Goal: Task Accomplishment & Management: Manage account settings

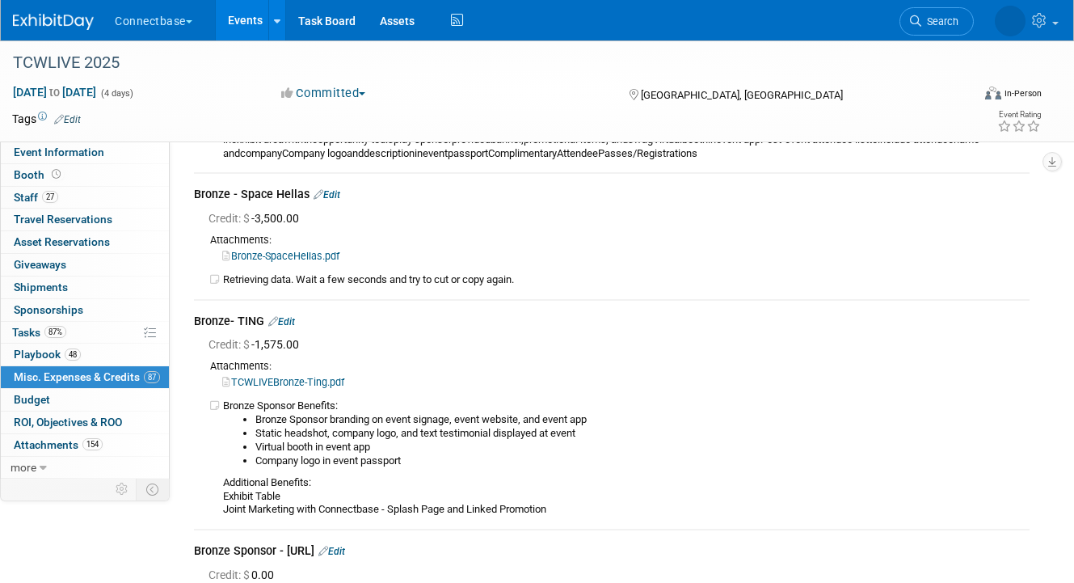
scroll to position [11613, 0]
click at [236, 21] on link "Events" at bounding box center [245, 20] width 59 height 40
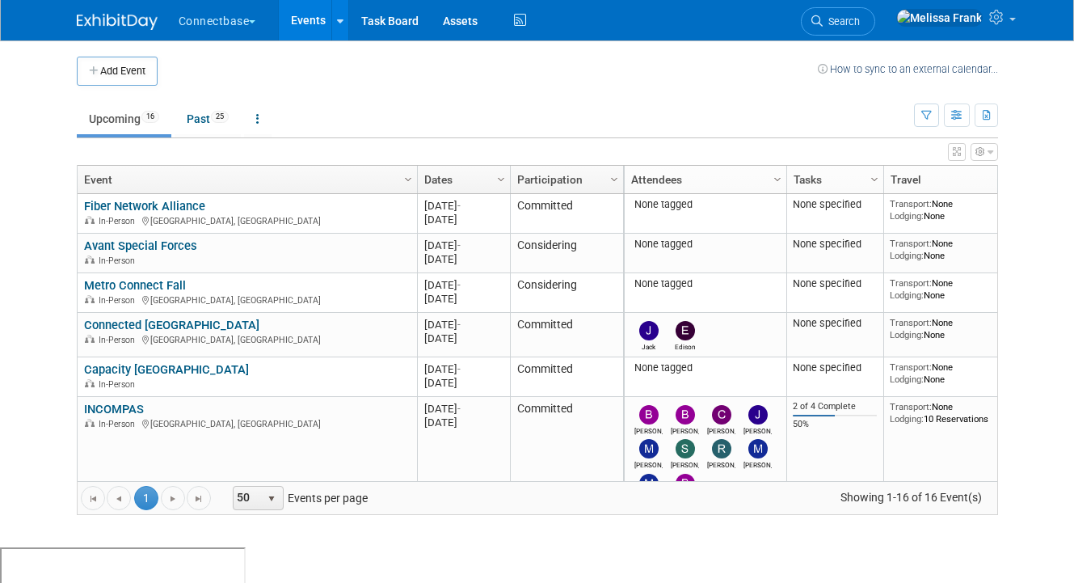
click at [583, 92] on td "Upcoming 16 Past 25 All Events 41 Past and Upcoming Grouped Annually Events gro…" at bounding box center [495, 112] width 837 height 53
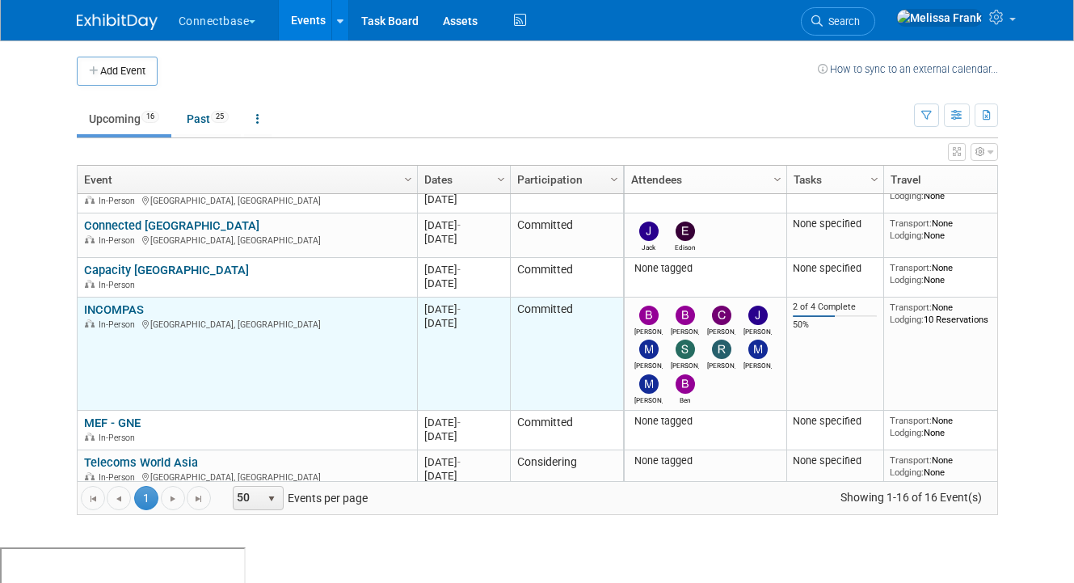
scroll to position [63, 0]
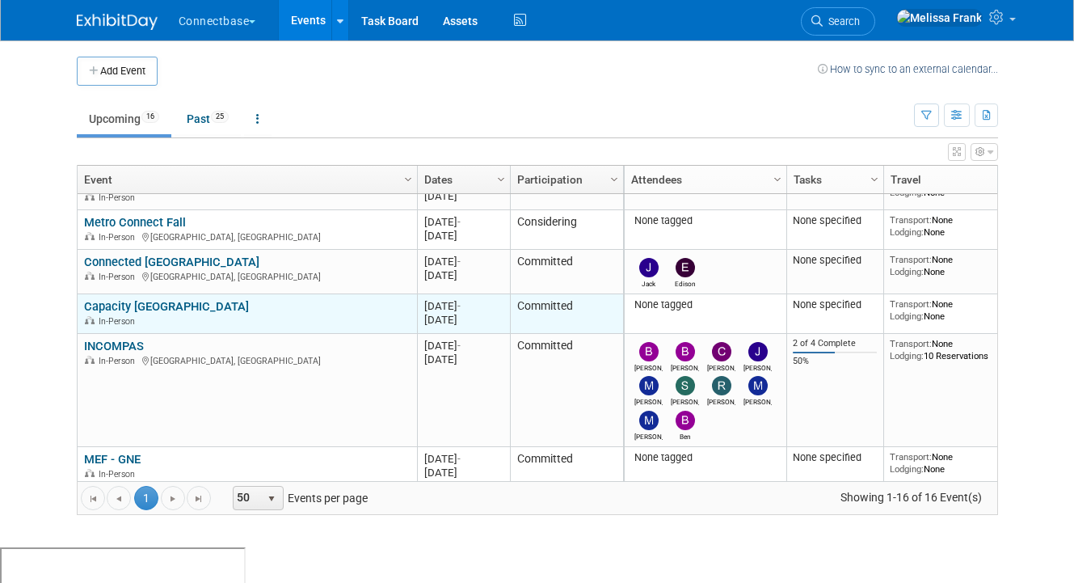
click at [134, 304] on link "Capacity [GEOGRAPHIC_DATA]" at bounding box center [166, 306] width 165 height 15
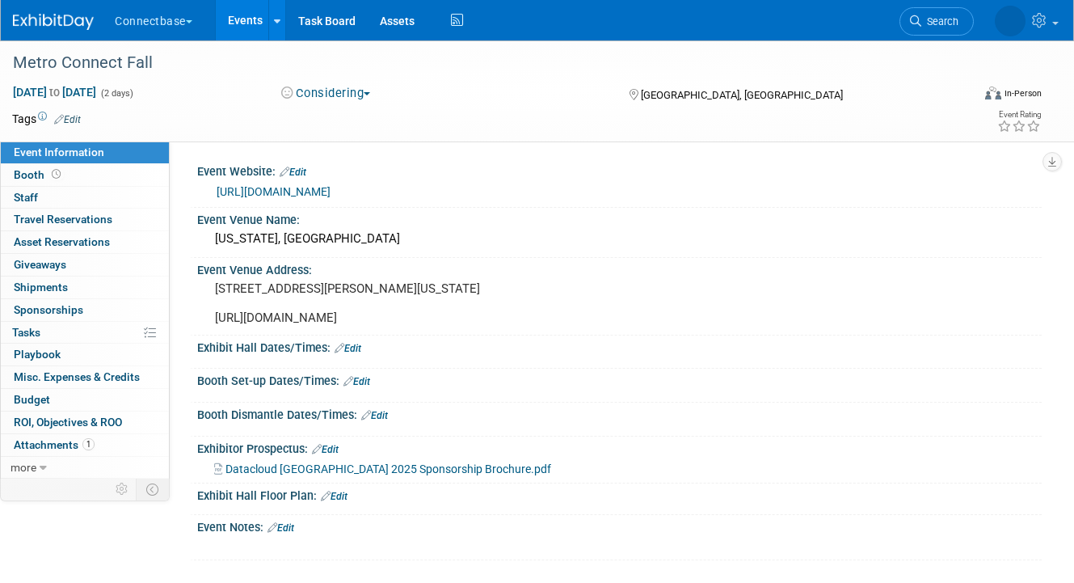
click at [284, 191] on link "https://metroconnectfall.com/" at bounding box center [274, 191] width 114 height 13
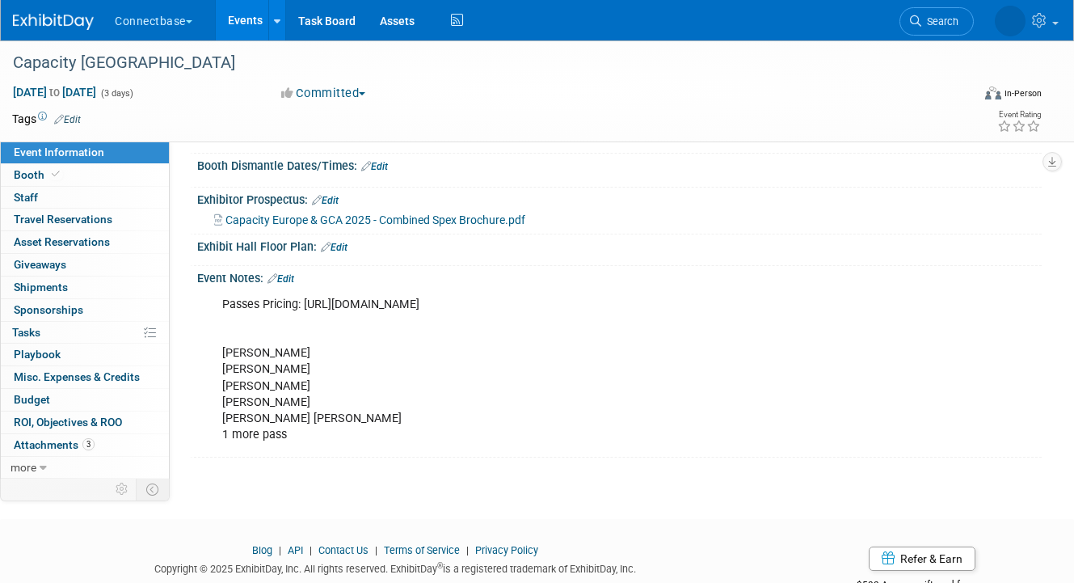
scroll to position [283, 0]
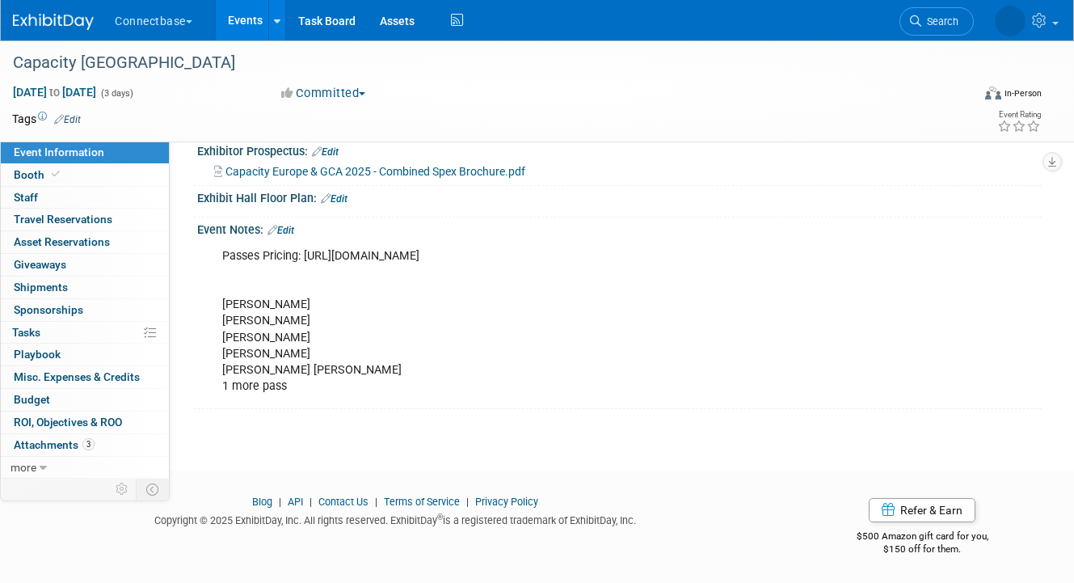
click at [280, 225] on link "Edit" at bounding box center [280, 230] width 27 height 11
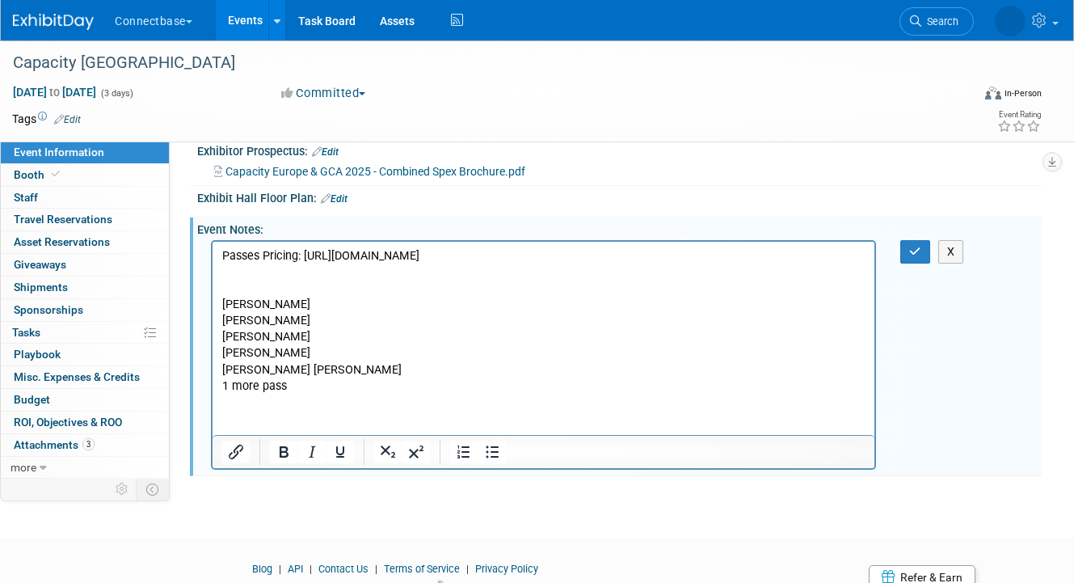
scroll to position [0, 0]
drag, startPoint x: 292, startPoint y: 390, endPoint x: 221, endPoint y: 389, distance: 71.9
click at [221, 389] on html "Passes Pricing: https://event.capacitymedia.com/event/185c8954-0515-4271-8672-4…" at bounding box center [544, 318] width 662 height 153
drag, startPoint x: 280, startPoint y: 370, endPoint x: 215, endPoint y: 368, distance: 64.7
click at [215, 368] on html "Passes Pricing: https://event.capacitymedia.com/event/185c8954-0515-4271-8672-4…" at bounding box center [544, 318] width 662 height 153
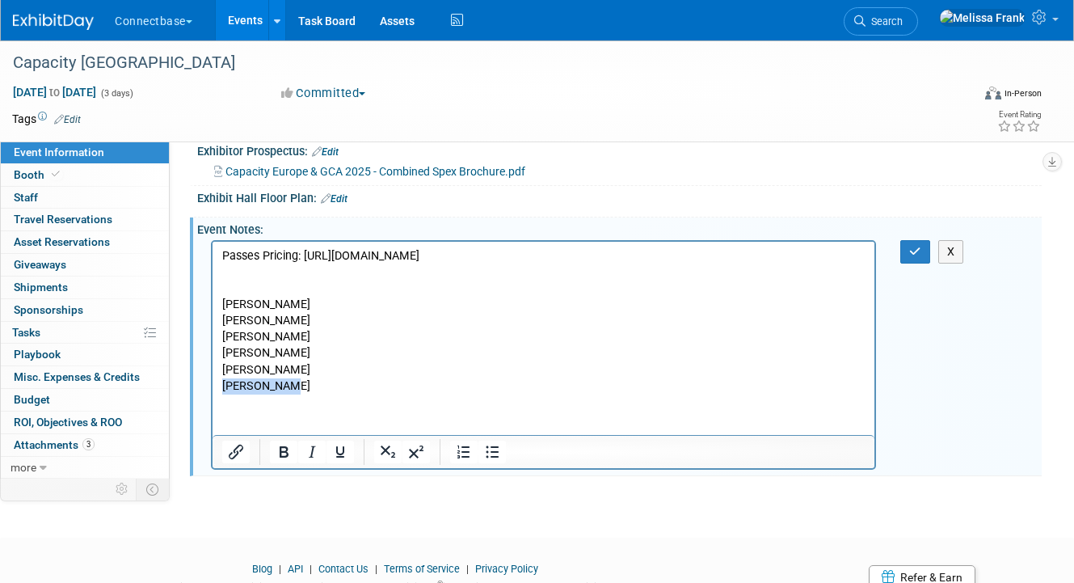
drag, startPoint x: 293, startPoint y: 385, endPoint x: 217, endPoint y: 384, distance: 76.0
click at [217, 384] on html "Passes Pricing: https://event.capacitymedia.com/event/185c8954-0515-4271-8672-4…" at bounding box center [544, 318] width 662 height 153
copy p "[PERSON_NAME]"
click at [299, 354] on p "Passes Pricing: https://event.capacitymedia.com/event/185c8954-0515-4271-8672-4…" at bounding box center [543, 321] width 643 height 146
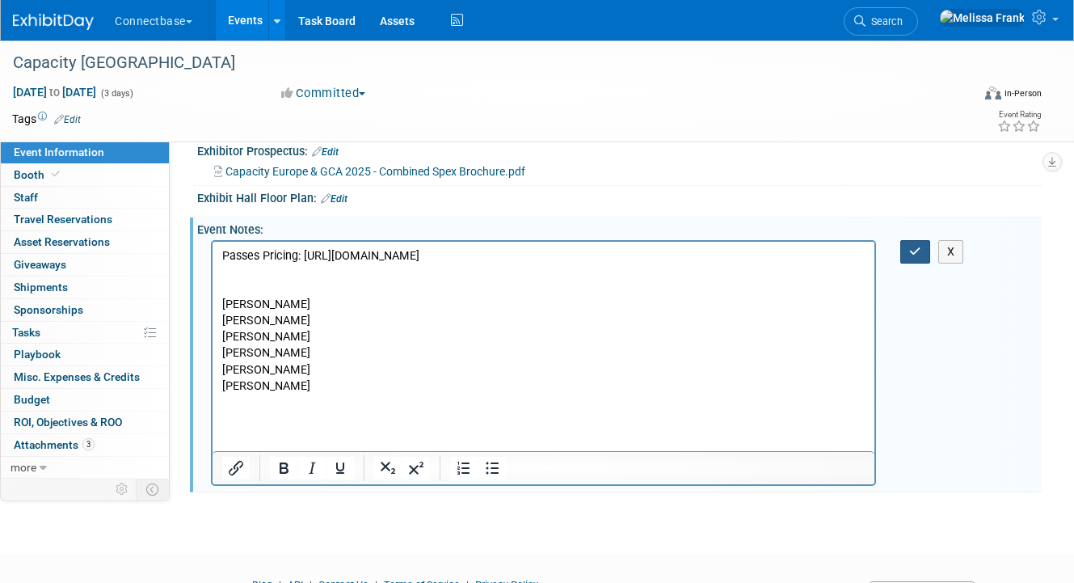
click at [903, 254] on button "button" at bounding box center [915, 251] width 30 height 23
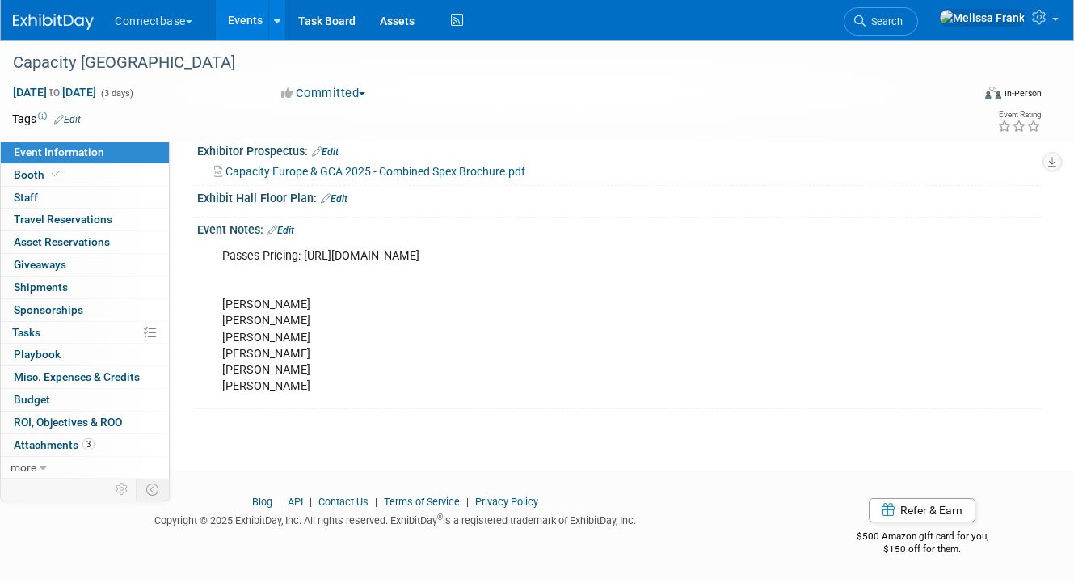
click at [287, 234] on link "Edit" at bounding box center [280, 230] width 27 height 11
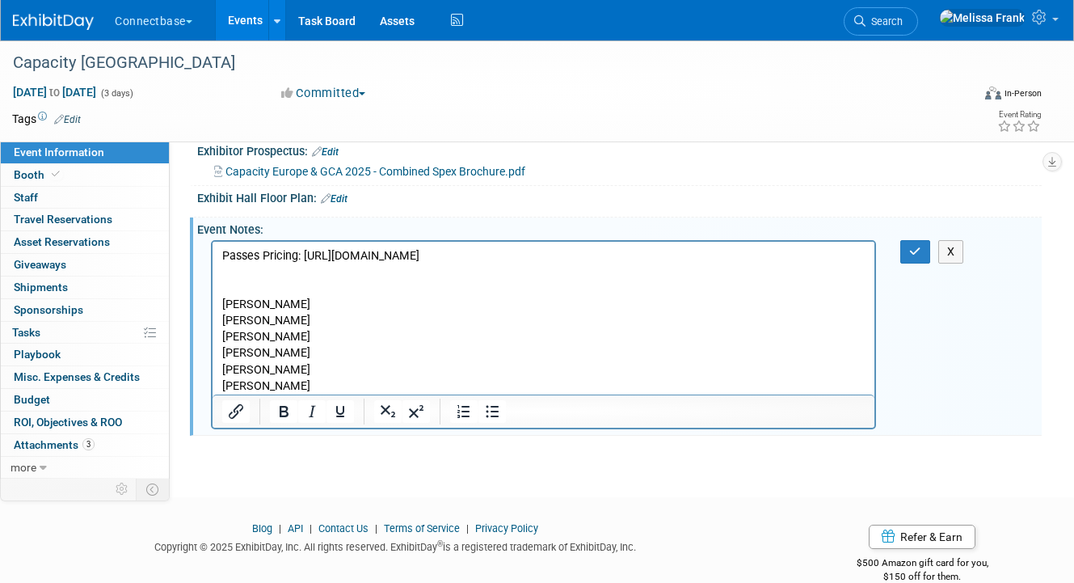
click at [312, 387] on p "Passes Pricing: https://event.capacitymedia.com/event/185c8954-0515-4271-8672-4…" at bounding box center [543, 321] width 643 height 146
click at [915, 252] on icon "button" at bounding box center [915, 251] width 12 height 11
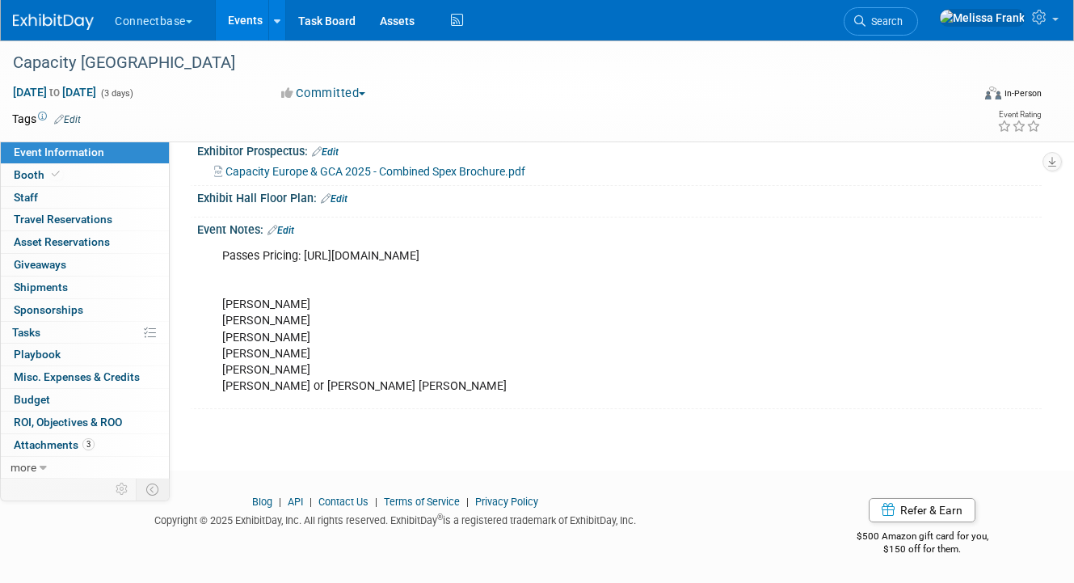
click at [238, 23] on link "Events" at bounding box center [245, 20] width 59 height 40
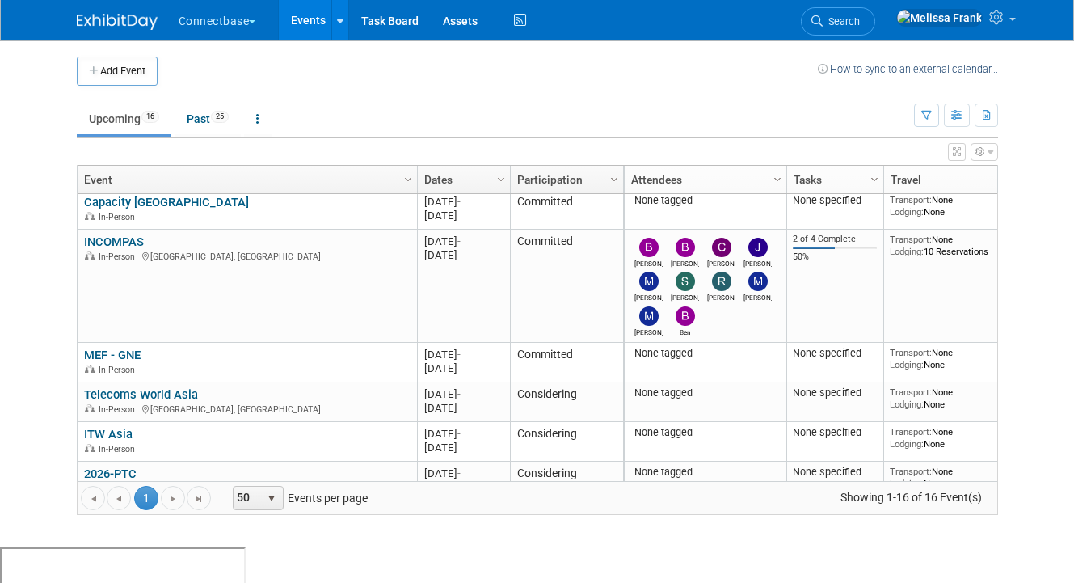
scroll to position [175, 0]
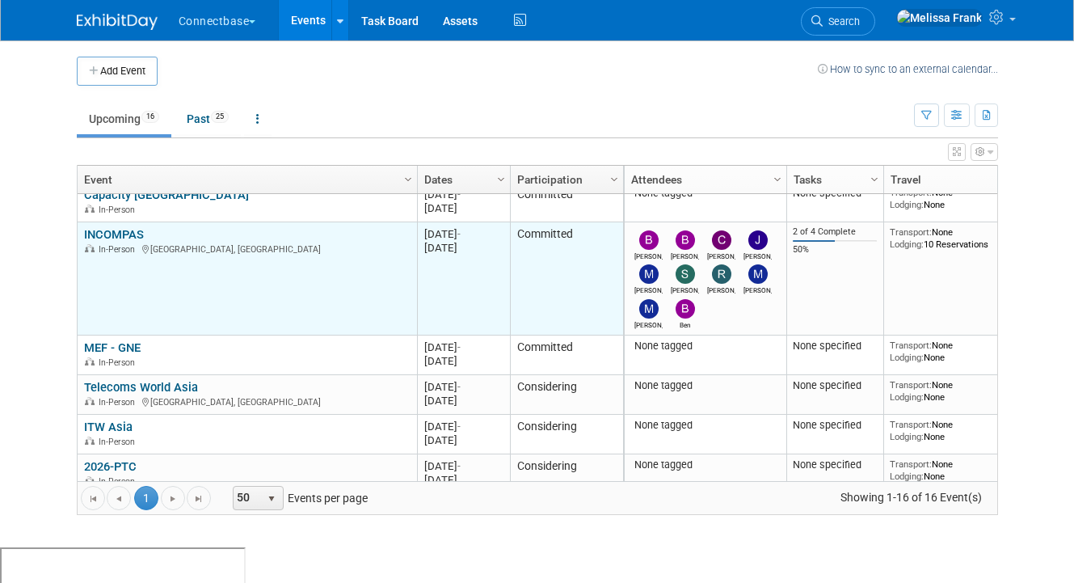
click at [128, 234] on link "INCOMPAS" at bounding box center [114, 234] width 60 height 15
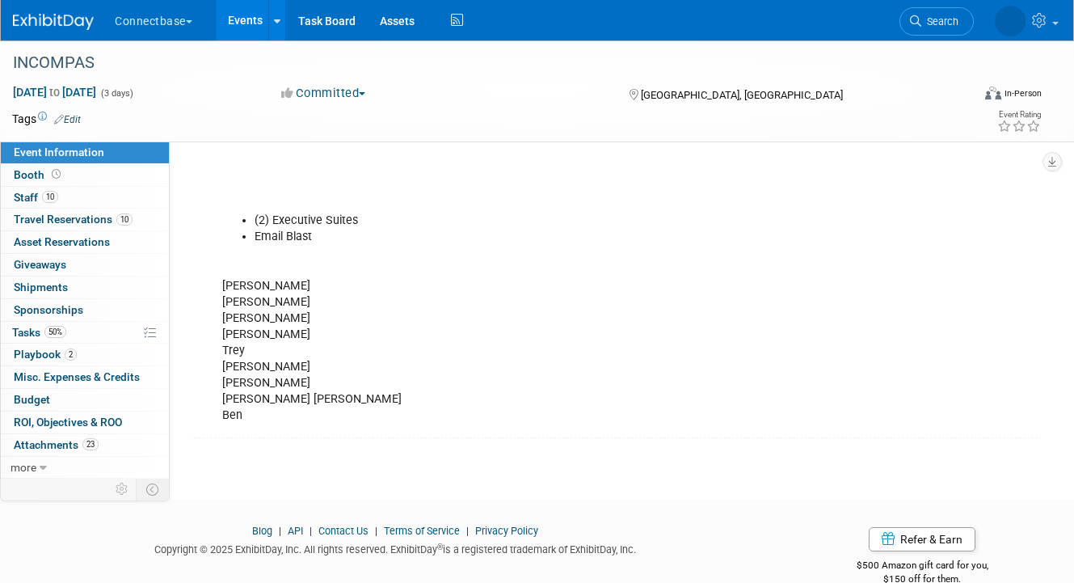
scroll to position [561, 0]
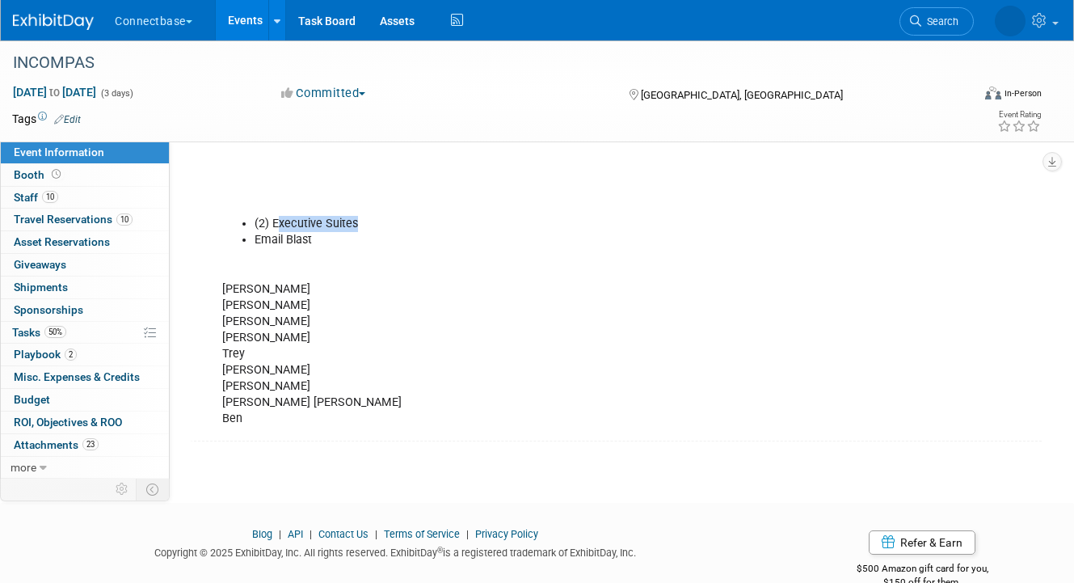
drag, startPoint x: 386, startPoint y: 229, endPoint x: 281, endPoint y: 224, distance: 105.2
click at [281, 224] on li "(2) Executive Suites" at bounding box center [561, 224] width 612 height 16
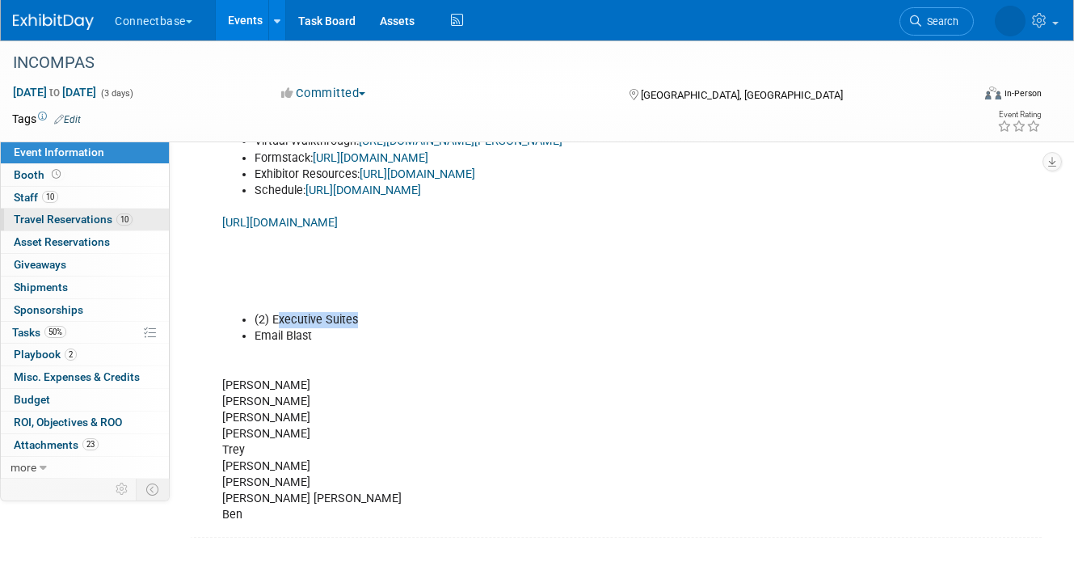
scroll to position [451, 0]
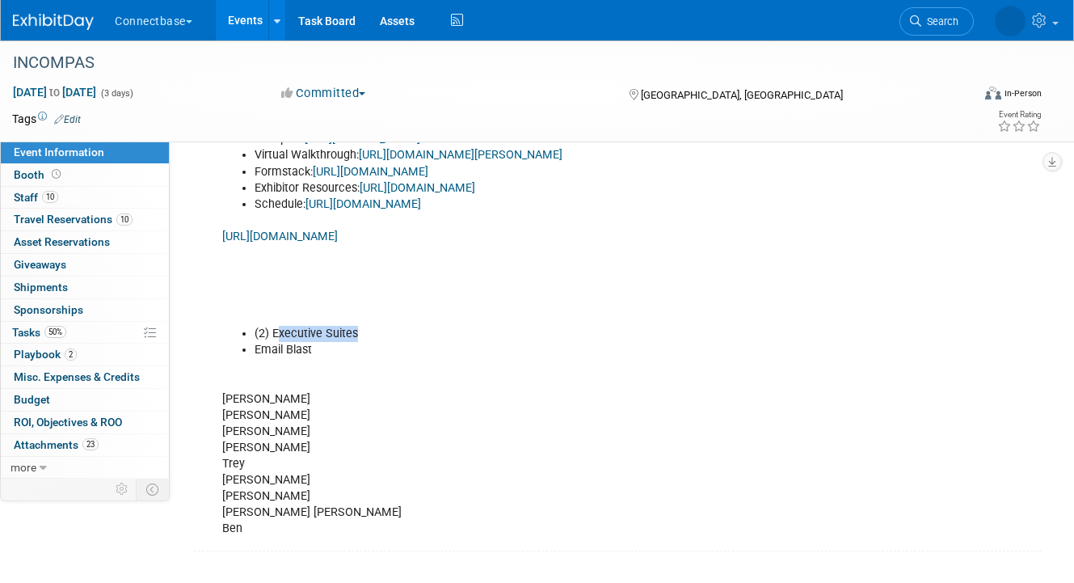
click at [250, 26] on link "Events" at bounding box center [245, 20] width 59 height 40
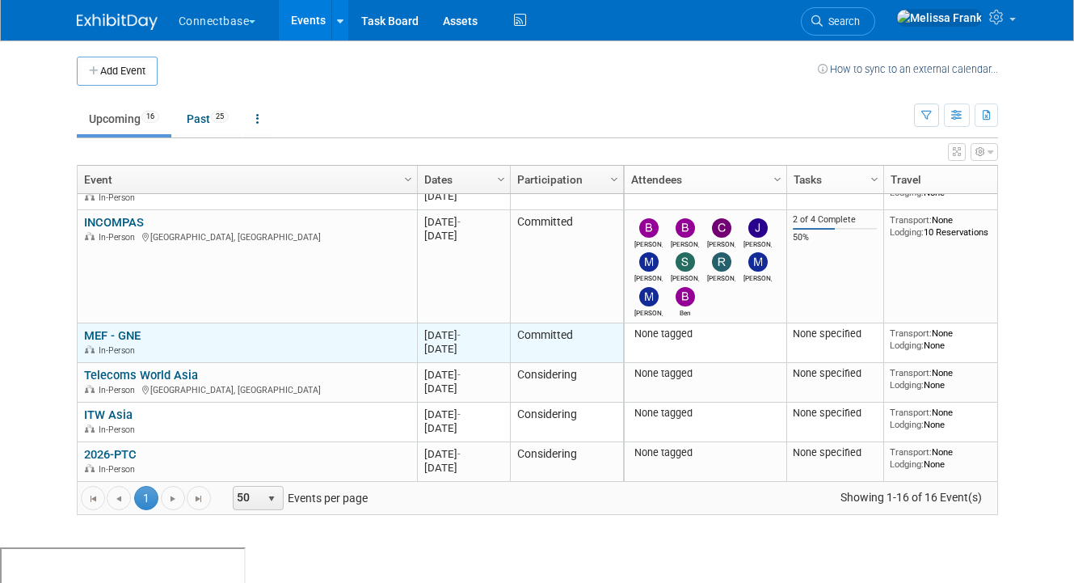
click at [116, 332] on link "MEF - GNE" at bounding box center [112, 335] width 57 height 15
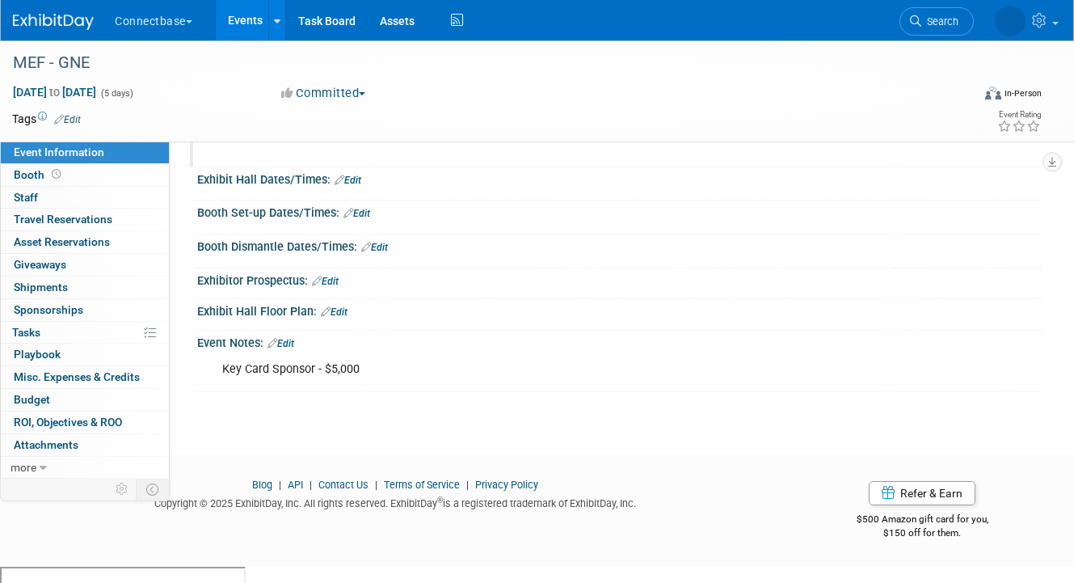
scroll to position [152, 0]
click at [298, 353] on div "Event Notes: Edit" at bounding box center [619, 342] width 844 height 21
click at [294, 351] on link "Edit" at bounding box center [280, 344] width 27 height 11
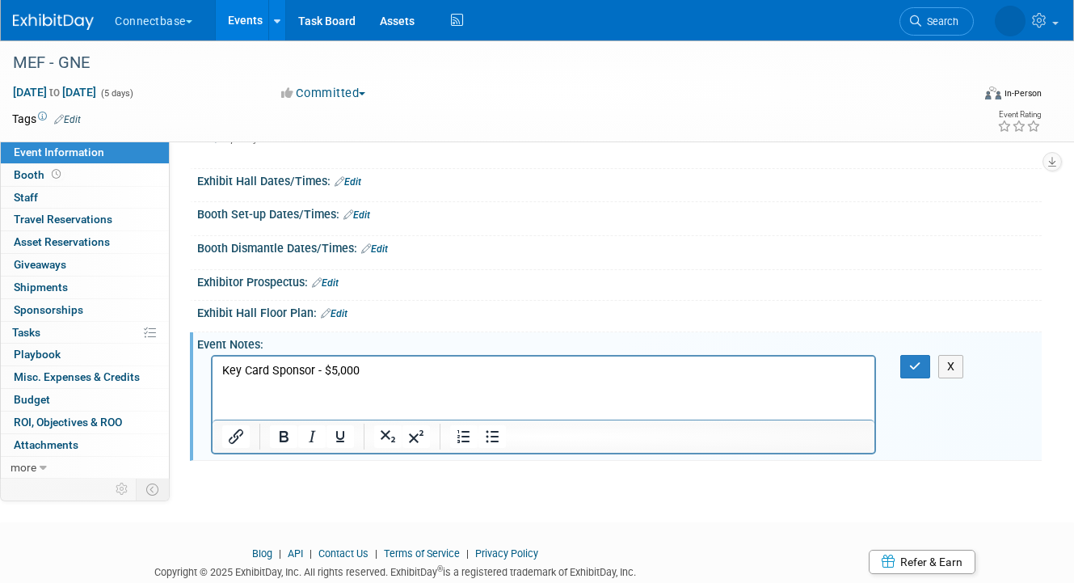
scroll to position [0, 0]
click at [425, 379] on html "Key Card Sponsor - $5,000" at bounding box center [544, 367] width 662 height 23
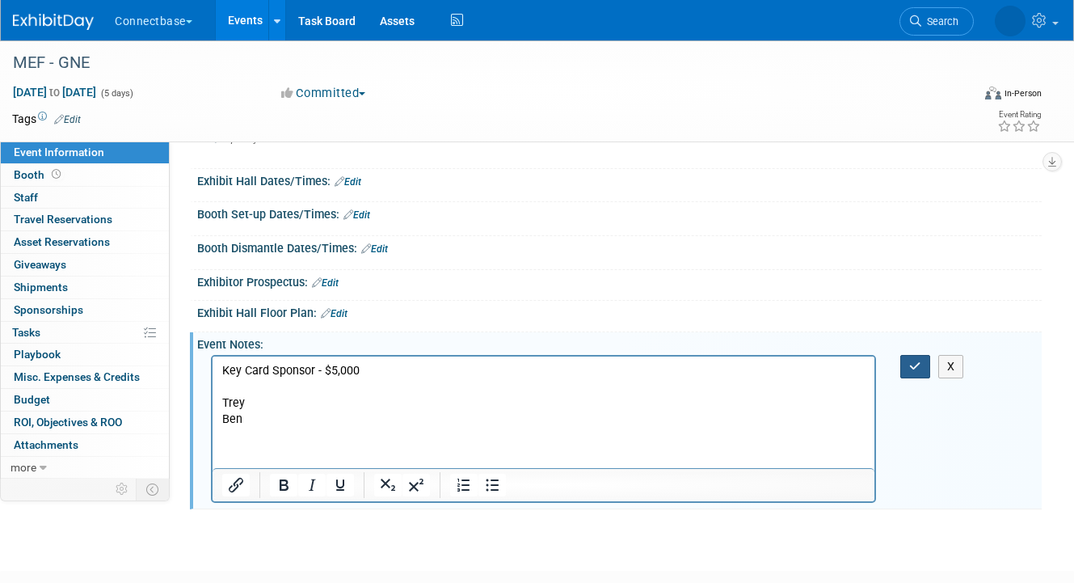
click at [907, 378] on button "button" at bounding box center [915, 366] width 30 height 23
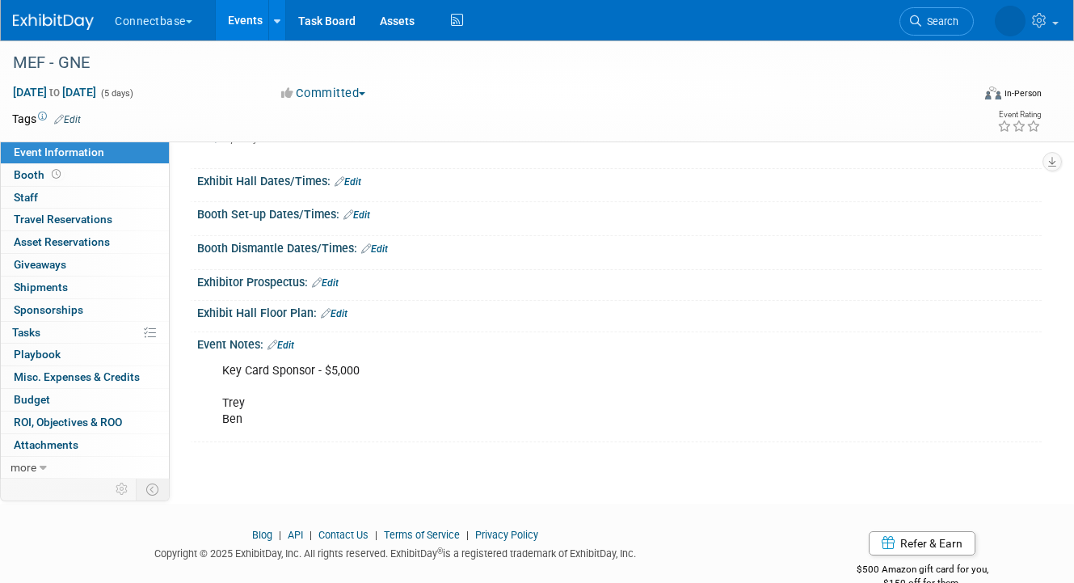
click at [258, 34] on link "Events" at bounding box center [245, 20] width 59 height 40
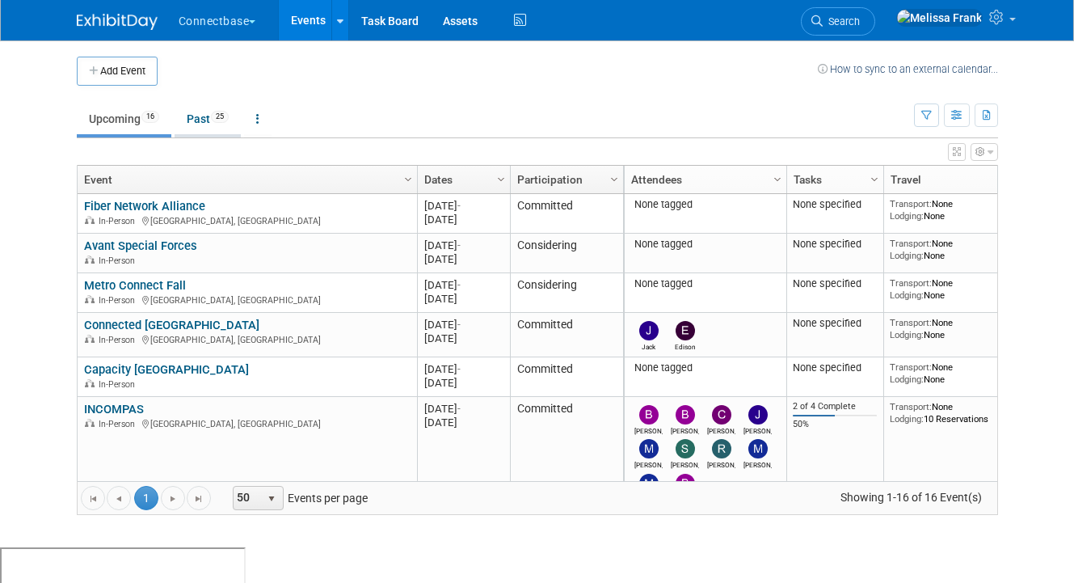
click at [210, 112] on link "Past 25" at bounding box center [208, 118] width 66 height 31
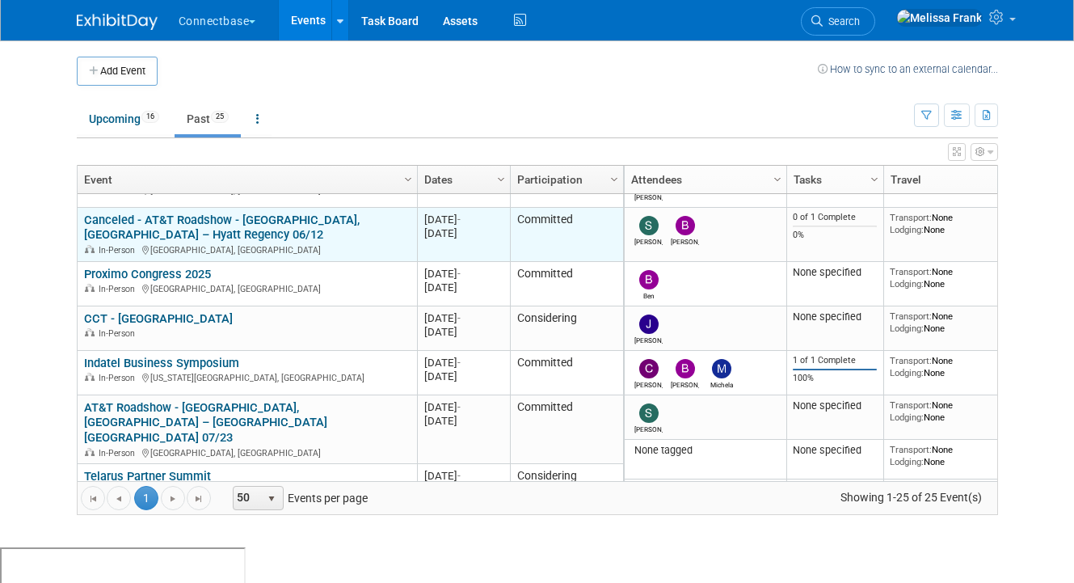
scroll to position [765, 0]
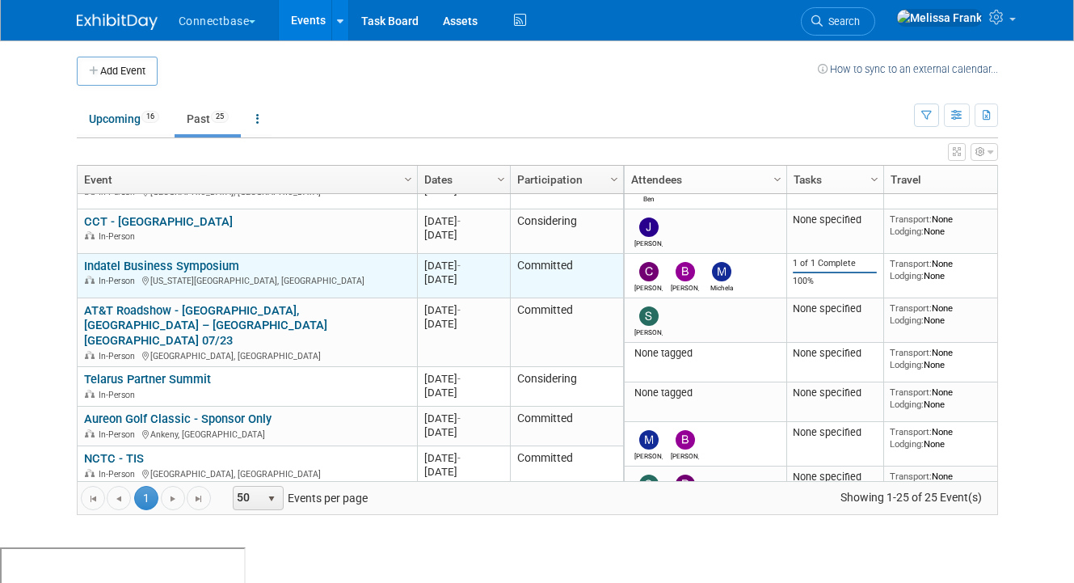
click at [177, 270] on link "Indatel Business Symposium" at bounding box center [161, 266] width 155 height 15
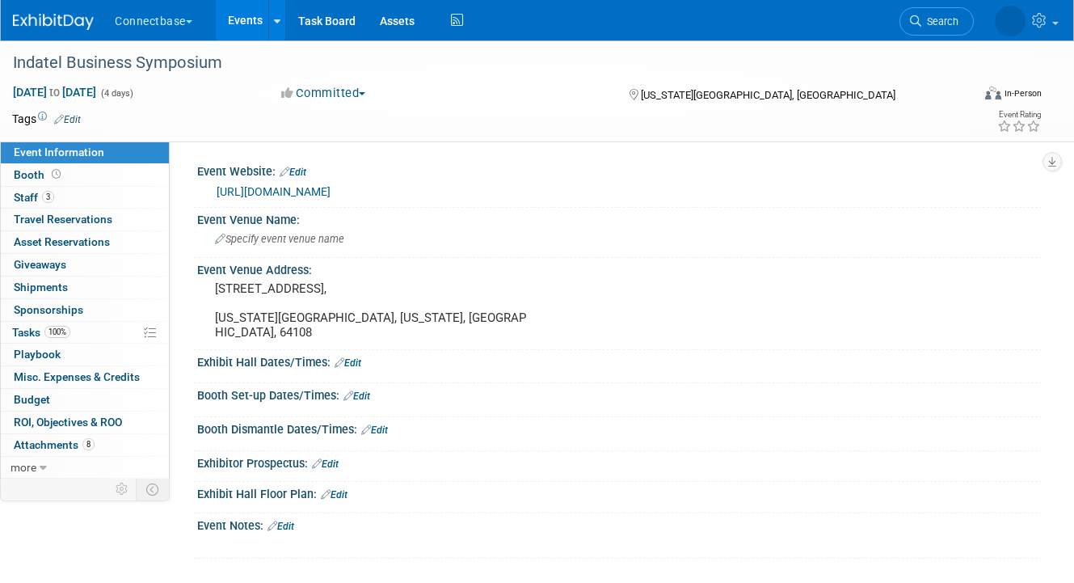
scroll to position [135, 0]
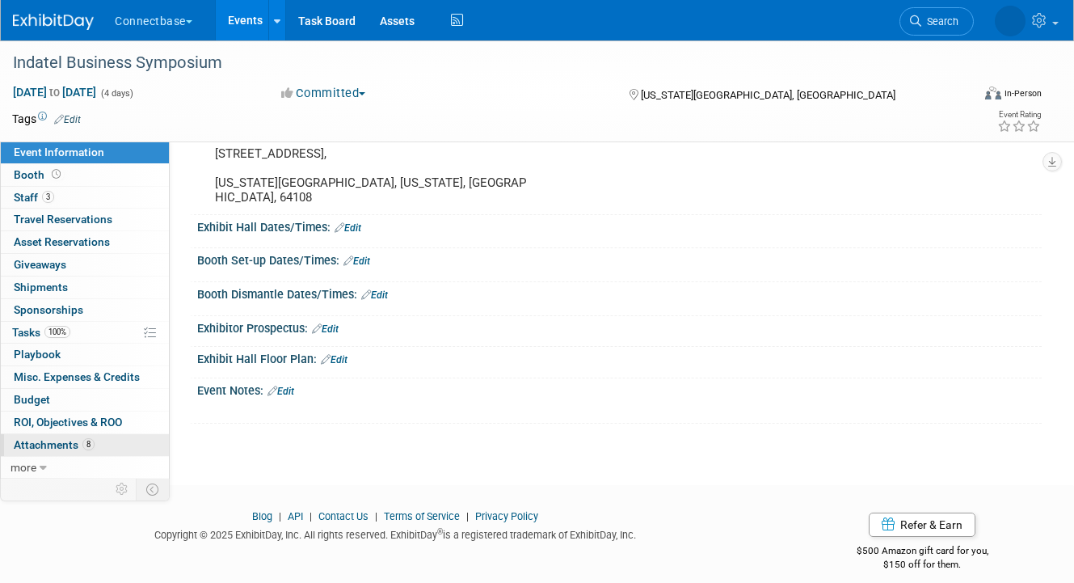
click at [53, 449] on span "Attachments 8" at bounding box center [54, 444] width 81 height 13
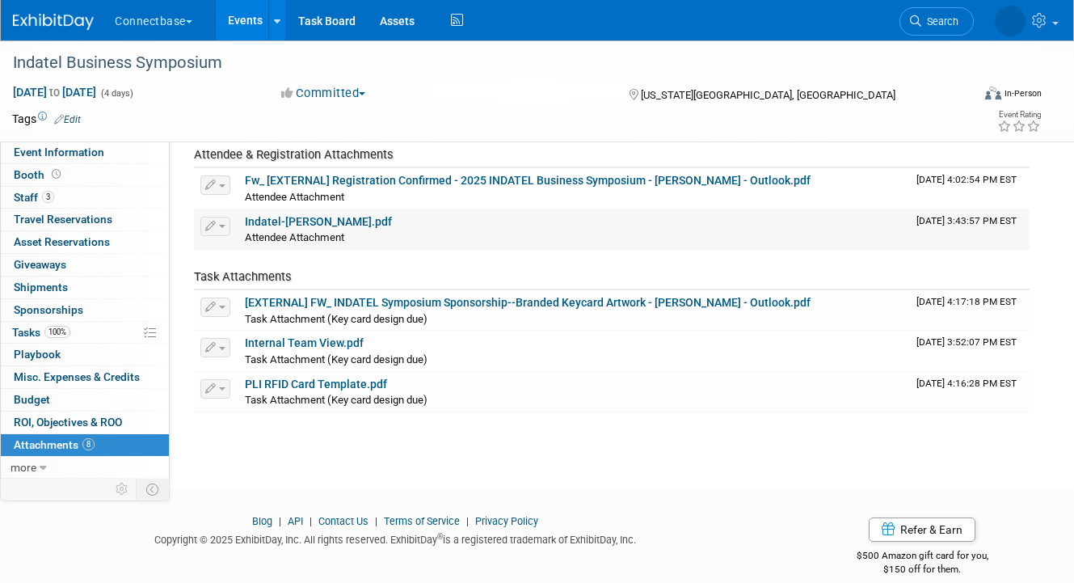
scroll to position [254, 0]
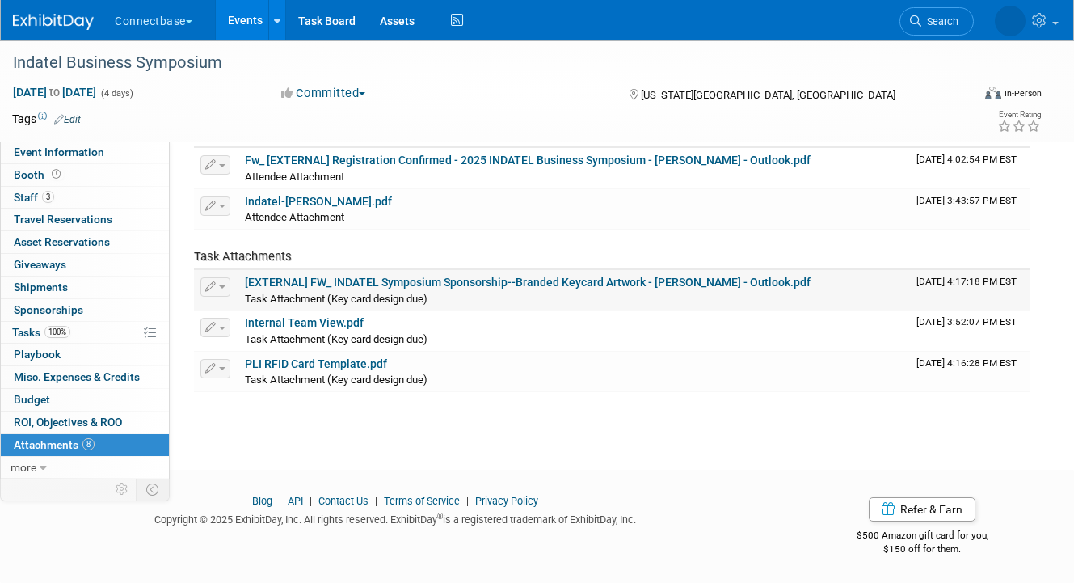
click at [356, 280] on link "[EXTERNAL] FW_ INDATEL Symposium Sponsorship--Branded Keycard Artwork - Melissa…" at bounding box center [528, 282] width 566 height 13
click at [309, 323] on link "Internal Team View.pdf" at bounding box center [304, 322] width 119 height 13
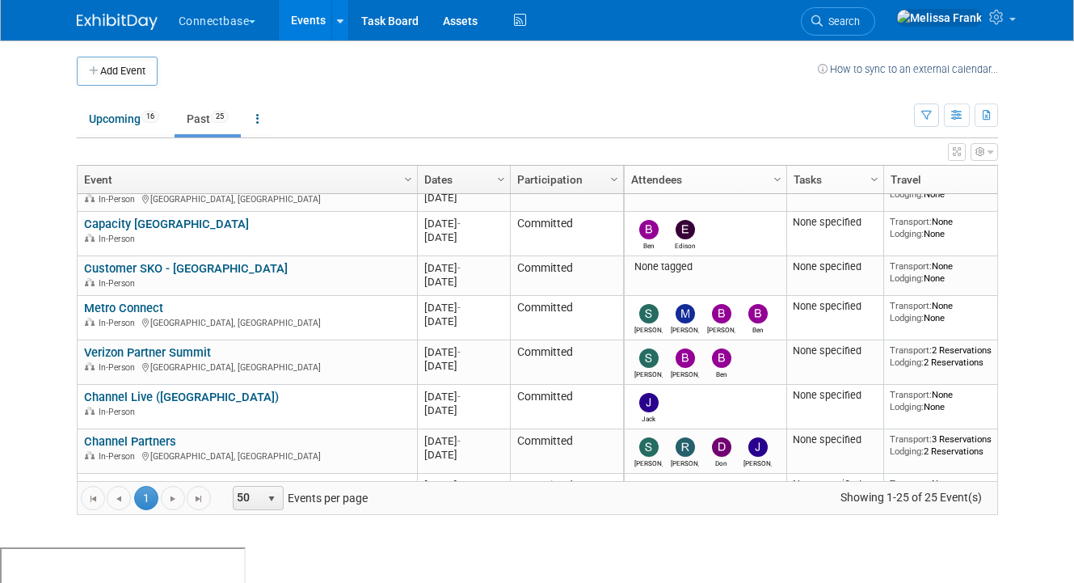
scroll to position [162, 0]
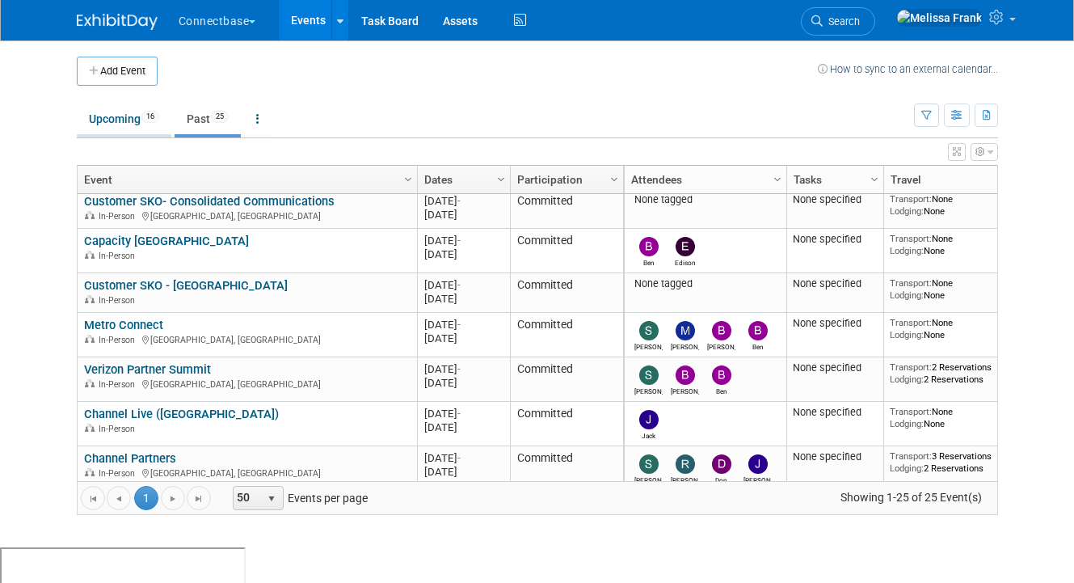
click at [127, 116] on link "Upcoming 16" at bounding box center [124, 118] width 95 height 31
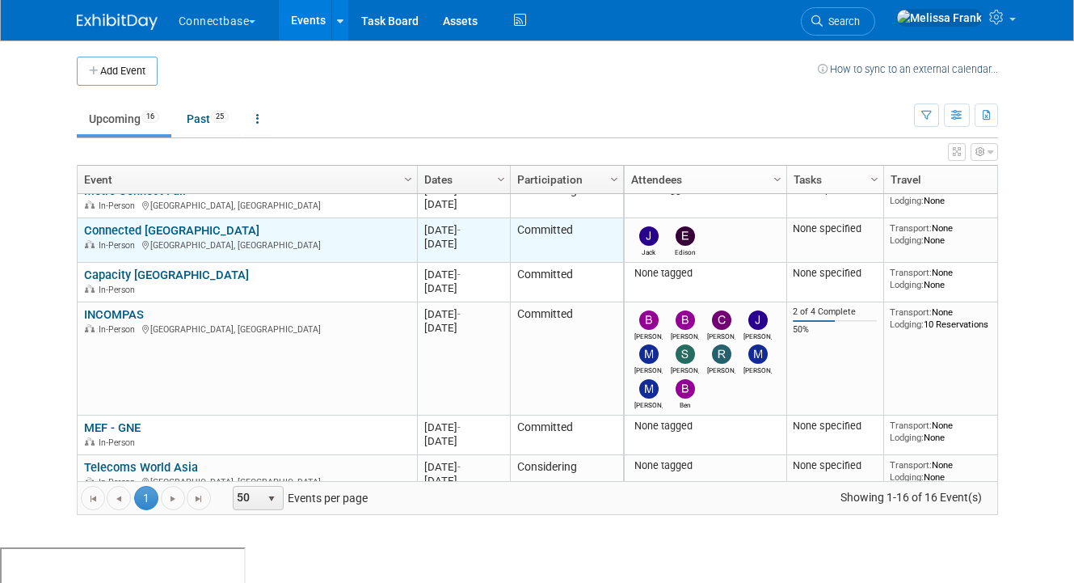
scroll to position [121, 0]
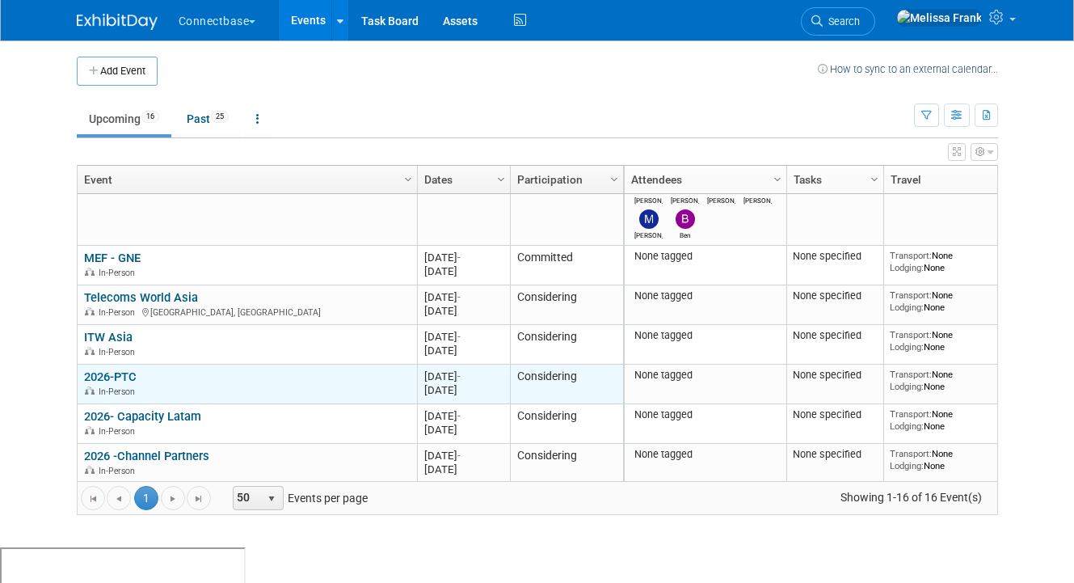
click at [120, 372] on link "2026-PTC" at bounding box center [110, 376] width 53 height 15
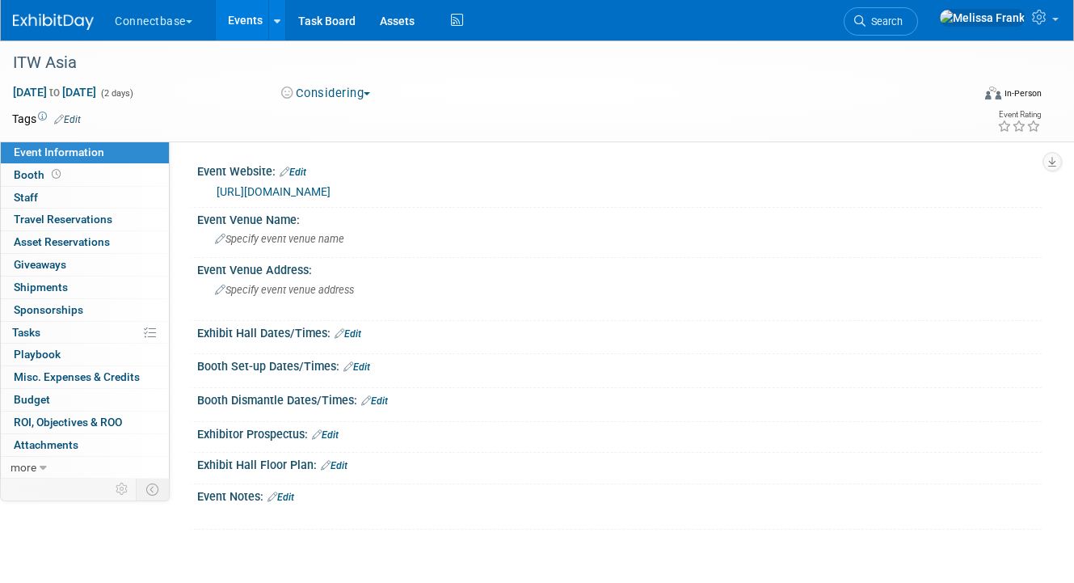
click at [319, 190] on link "[URL][DOMAIN_NAME]" at bounding box center [274, 191] width 114 height 13
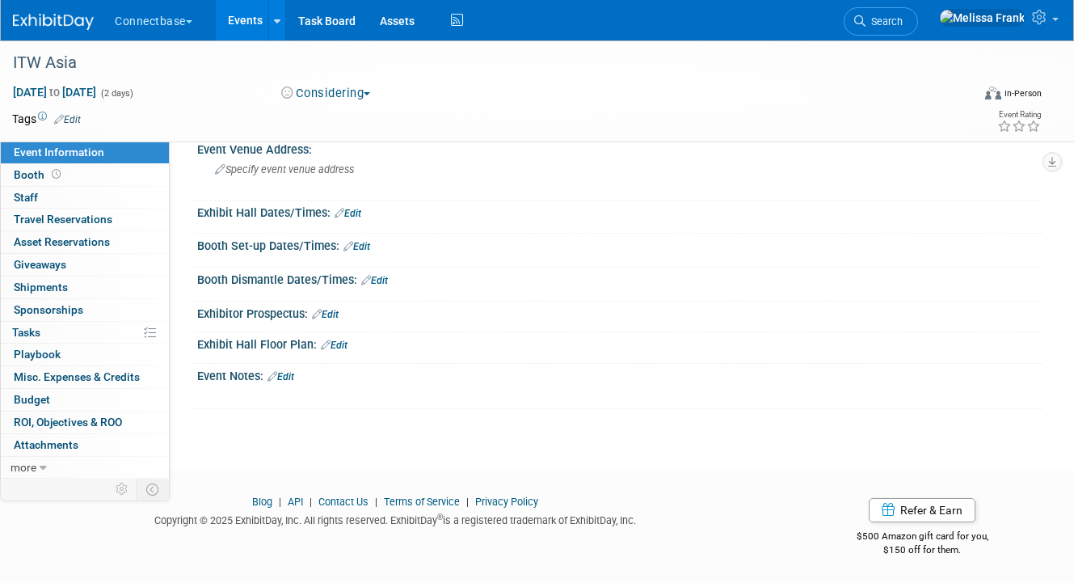
click at [288, 376] on link "Edit" at bounding box center [280, 376] width 27 height 11
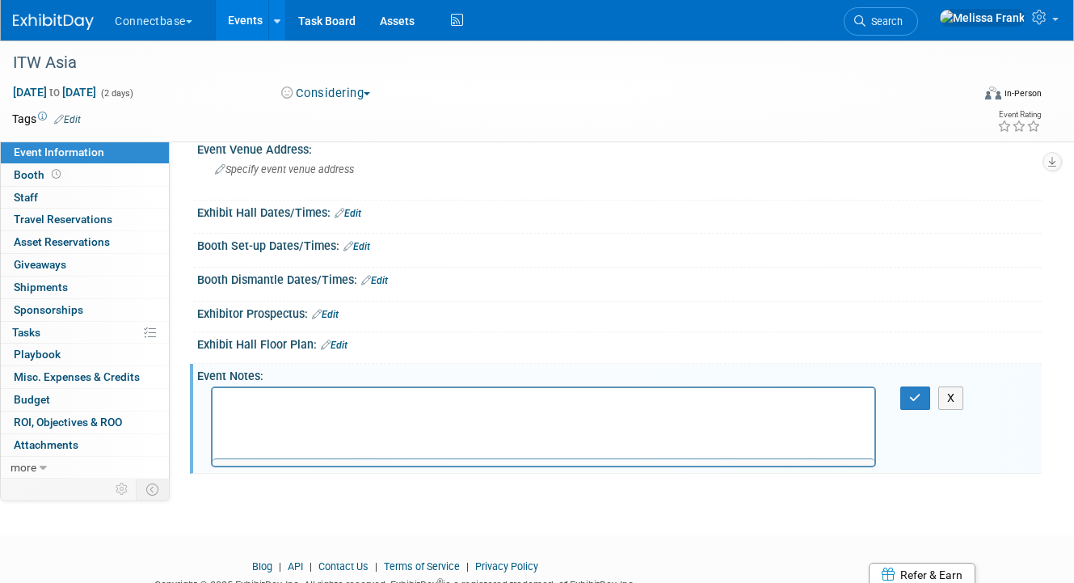
scroll to position [0, 0]
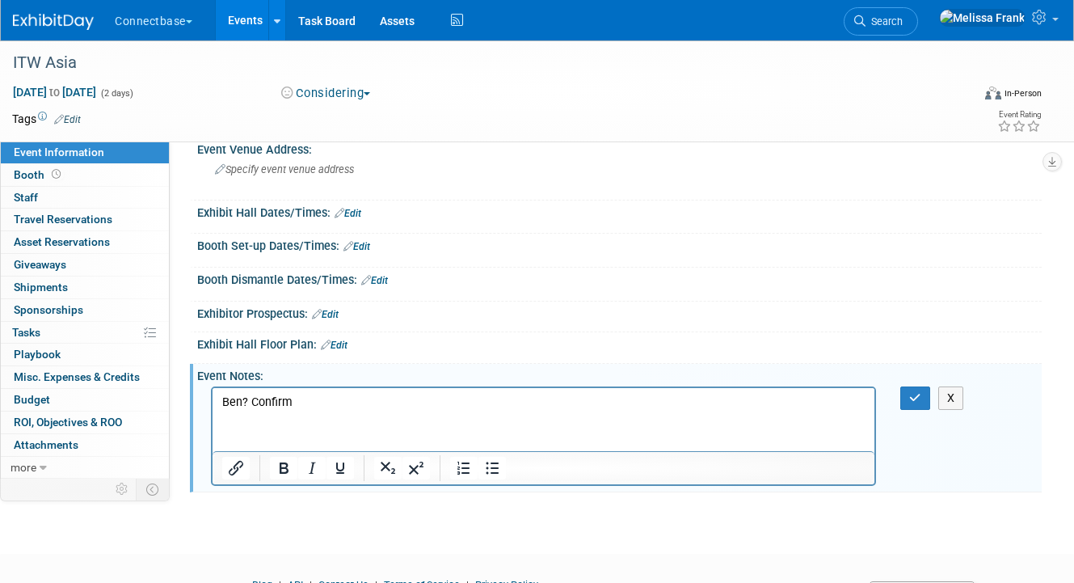
click at [898, 397] on div "X" at bounding box center [922, 397] width 68 height 23
click at [907, 397] on button "button" at bounding box center [915, 397] width 30 height 23
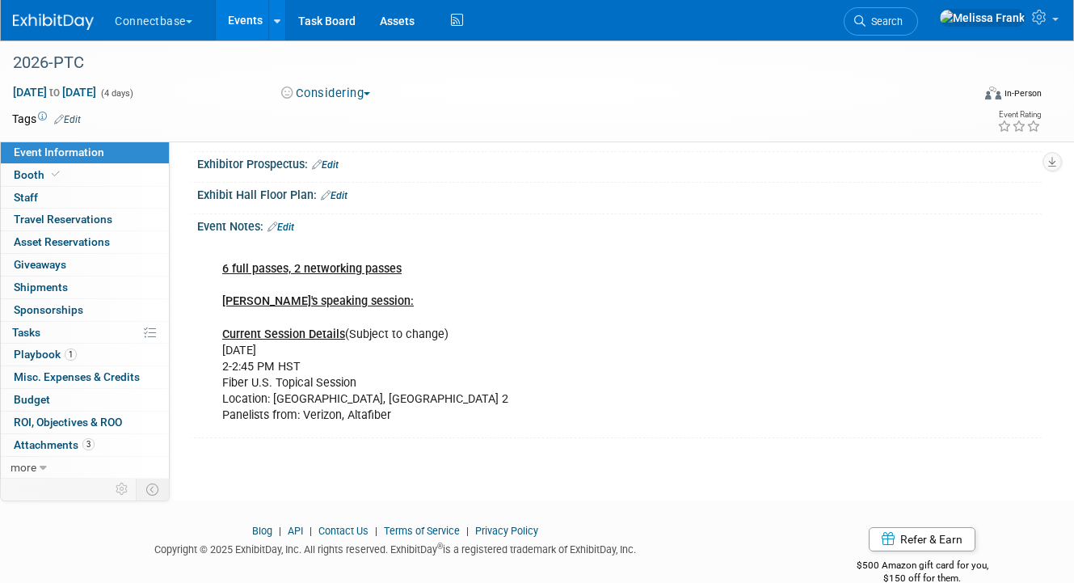
scroll to position [243, 0]
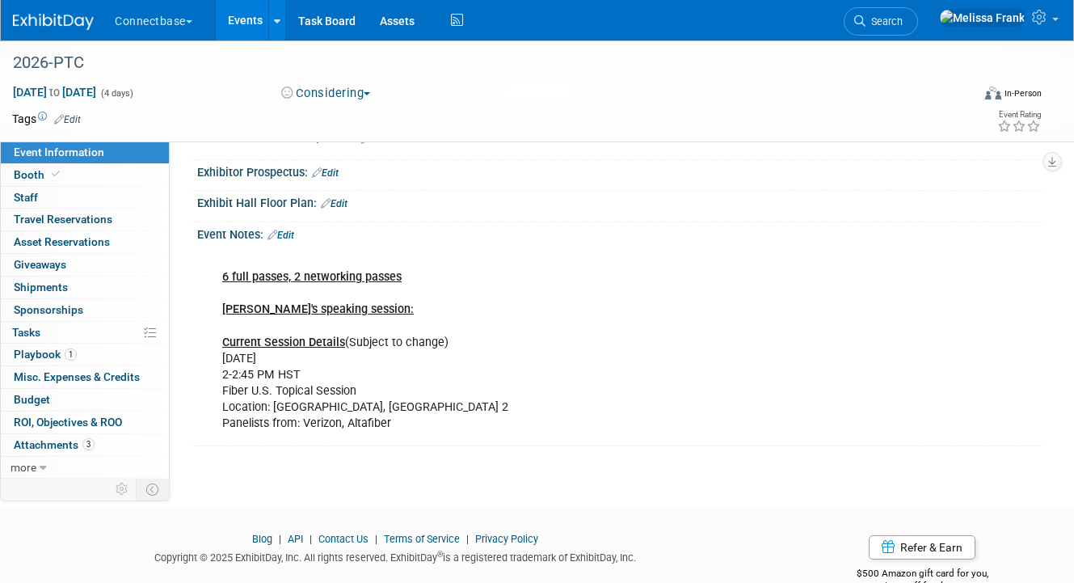
click at [238, 19] on link "Events" at bounding box center [245, 20] width 59 height 40
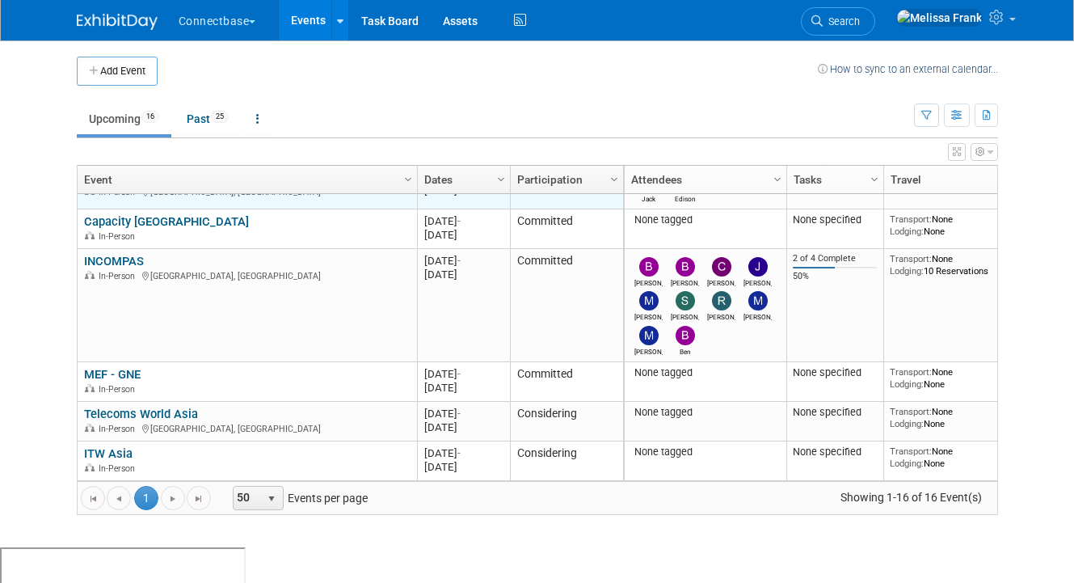
scroll to position [141, 0]
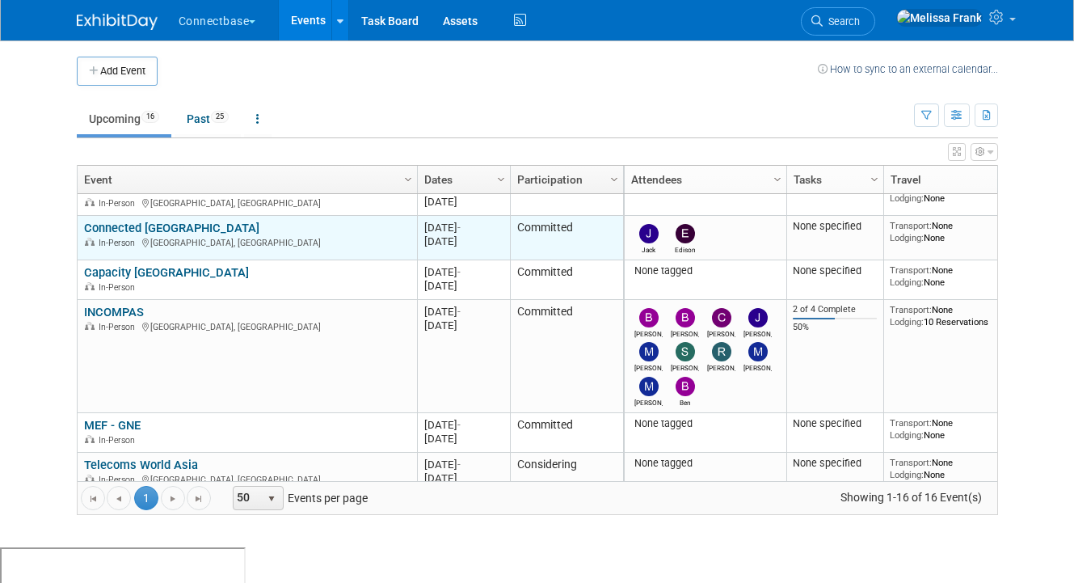
click at [126, 224] on link "Connected [GEOGRAPHIC_DATA]" at bounding box center [171, 228] width 175 height 15
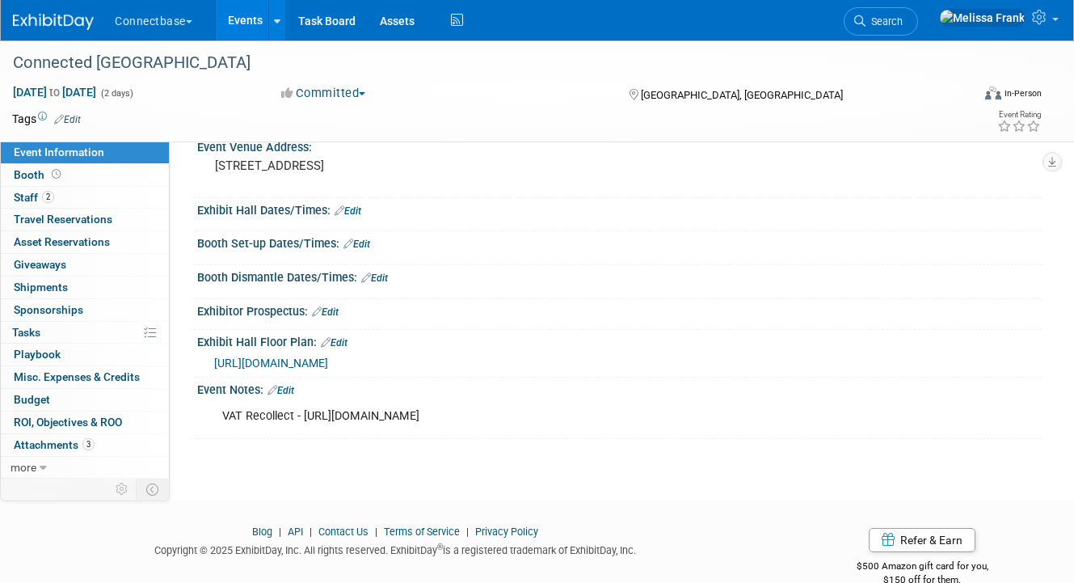
scroll to position [124, 0]
click at [239, 28] on link "Events" at bounding box center [245, 20] width 59 height 40
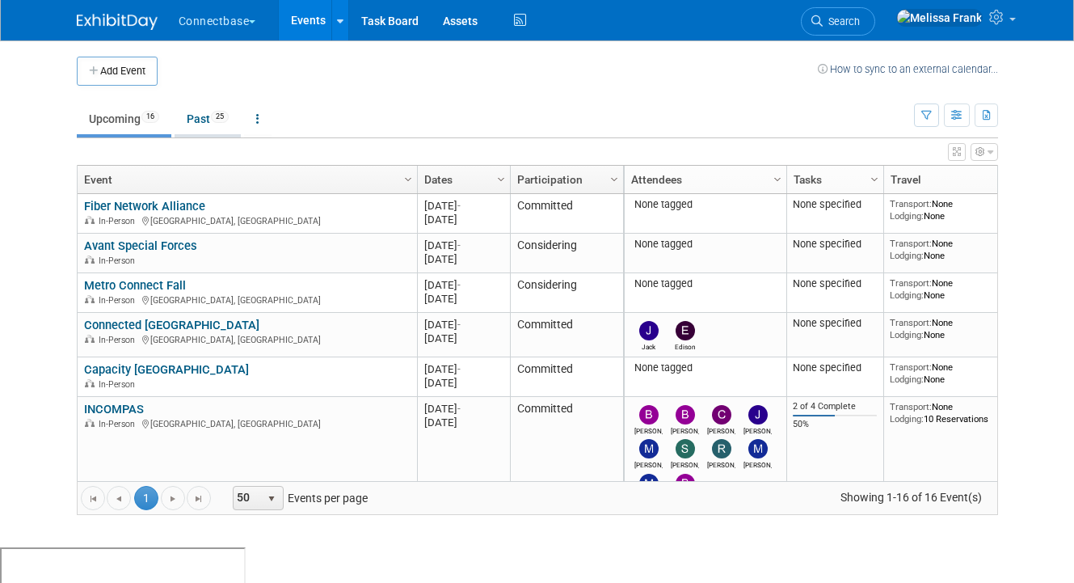
click at [203, 123] on link "Past 25" at bounding box center [208, 118] width 66 height 31
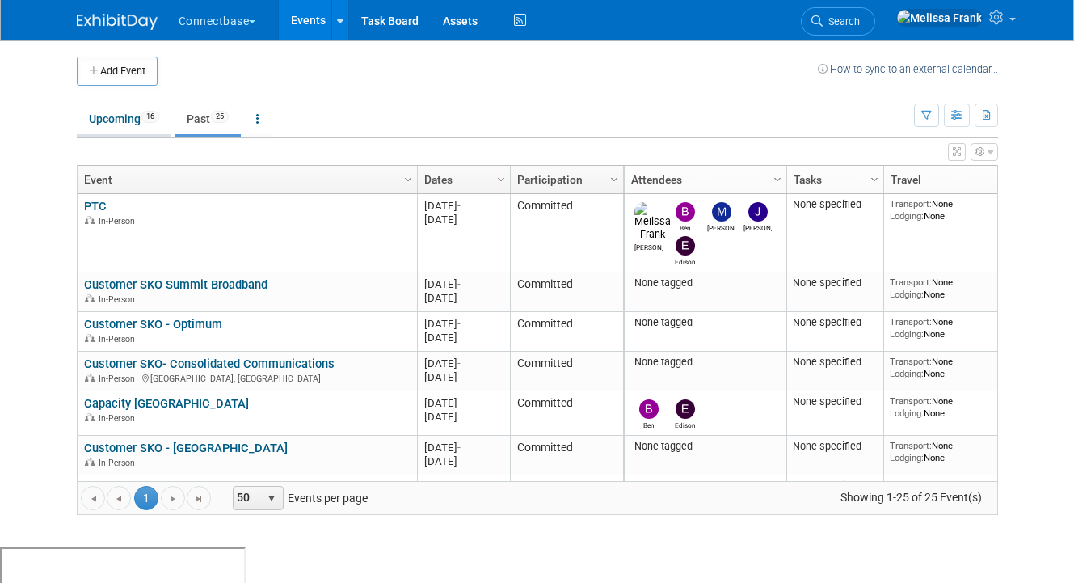
click at [132, 120] on link "Upcoming 16" at bounding box center [124, 118] width 95 height 31
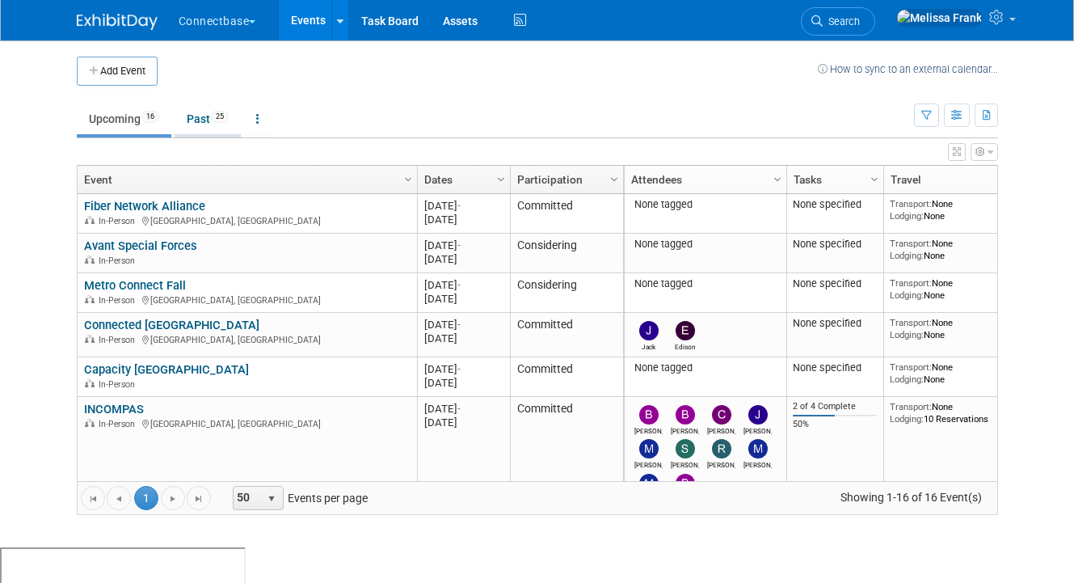
click at [200, 125] on link "Past 25" at bounding box center [208, 118] width 66 height 31
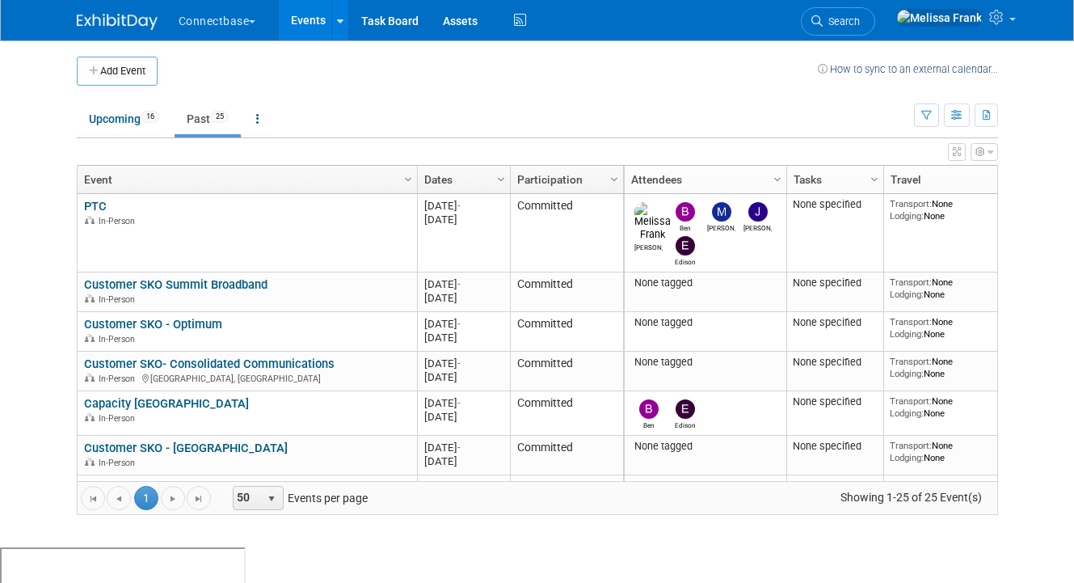
click at [398, 177] on link "Event" at bounding box center [245, 179] width 322 height 27
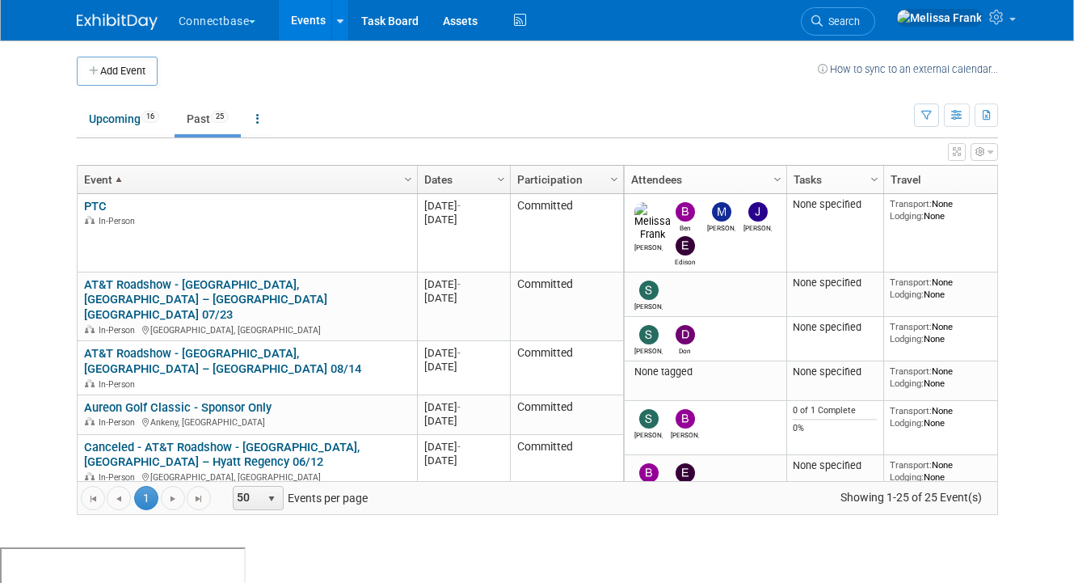
click at [415, 173] on div at bounding box center [418, 180] width 7 height 28
click at [402, 173] on span "Column Settings" at bounding box center [408, 179] width 13 height 13
click at [458, 175] on link "Dates" at bounding box center [461, 179] width 75 height 27
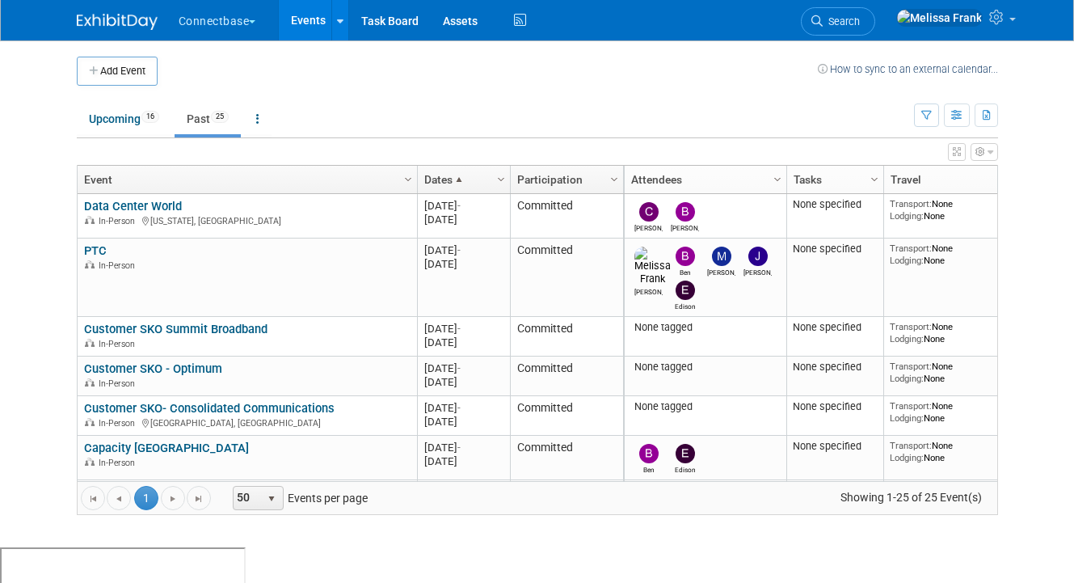
click at [454, 170] on link "Dates" at bounding box center [461, 179] width 75 height 27
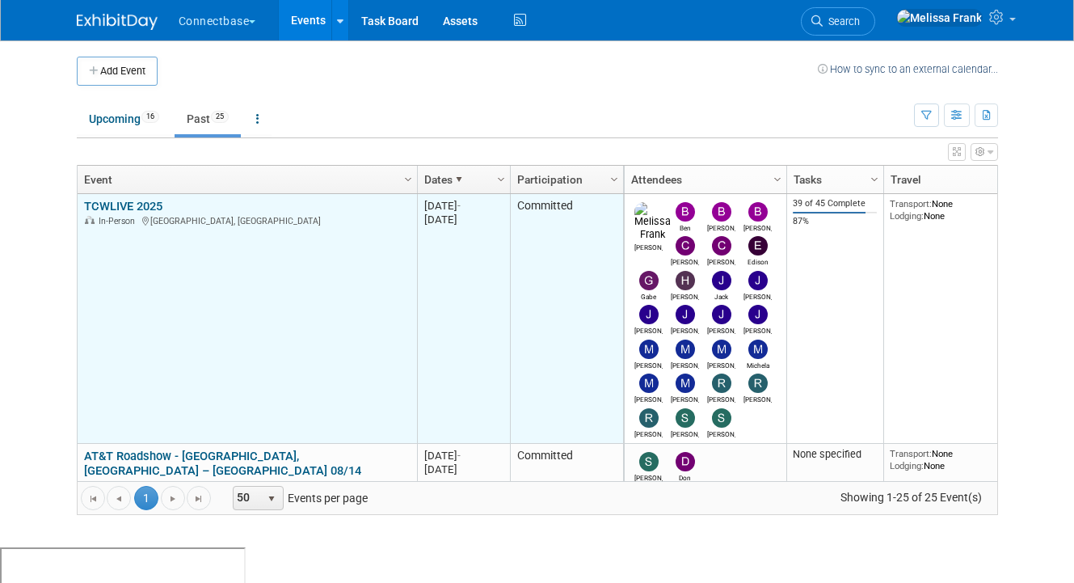
click at [116, 204] on link "TCWLIVE 2025" at bounding box center [123, 206] width 78 height 15
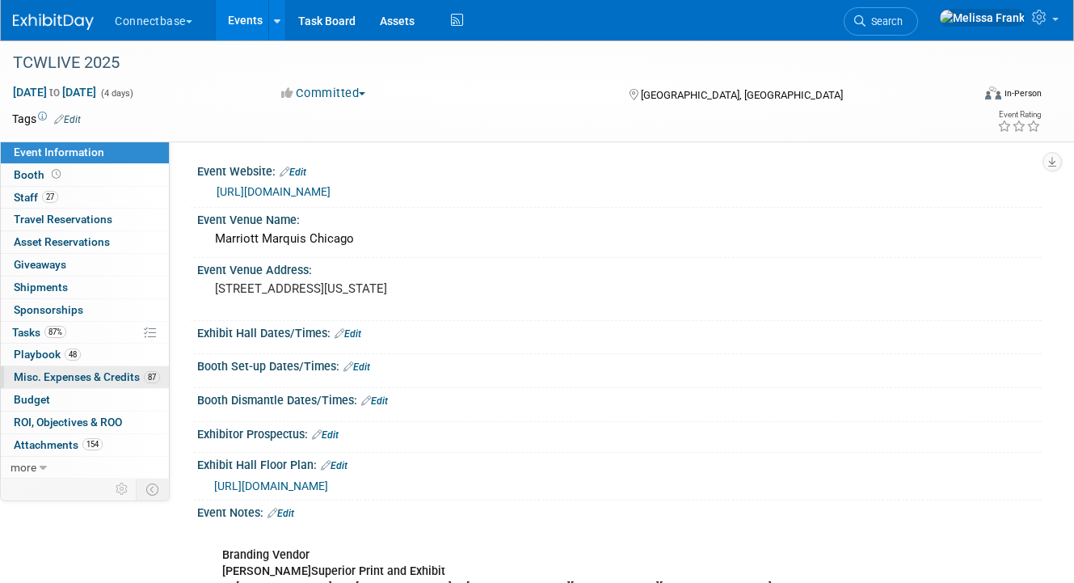
click at [79, 380] on span "Misc. Expenses & Credits 87" at bounding box center [87, 376] width 146 height 13
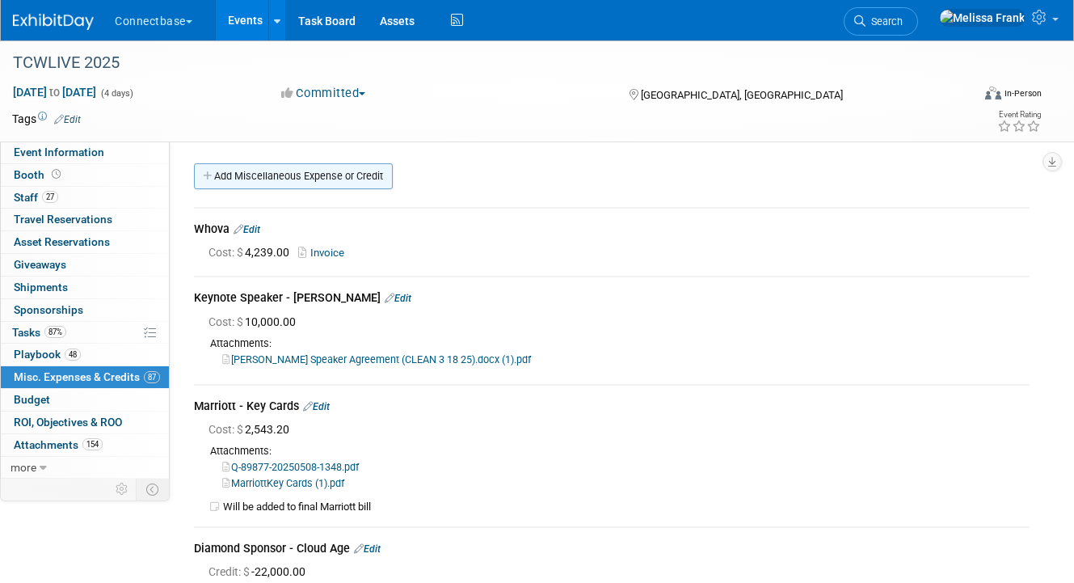
click at [276, 169] on link "Add Miscellaneous Expense or Credit" at bounding box center [293, 176] width 199 height 26
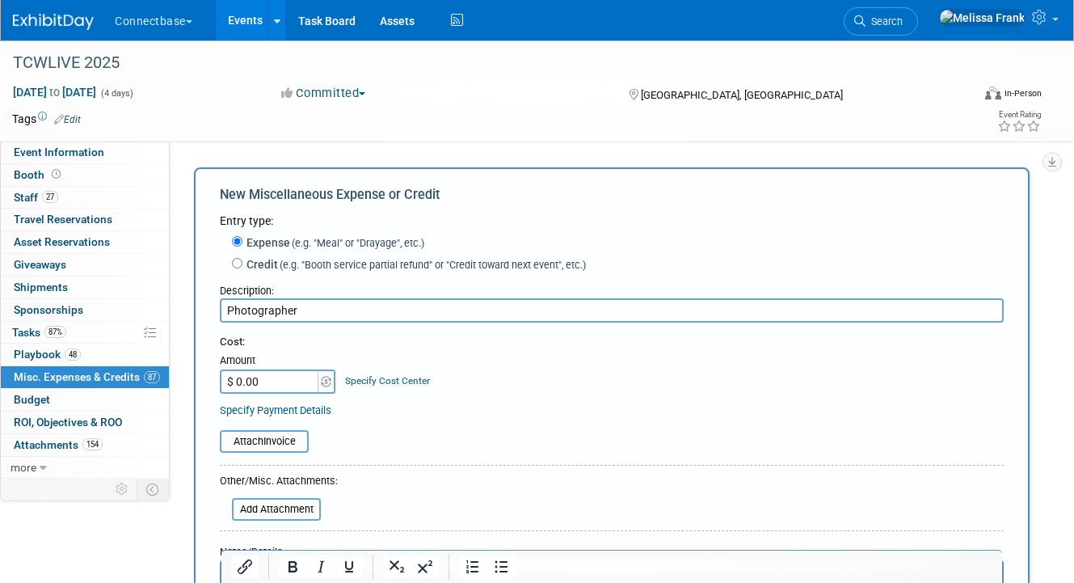
type input "Photographer"
click at [280, 383] on input "$ 0.00" at bounding box center [270, 381] width 101 height 24
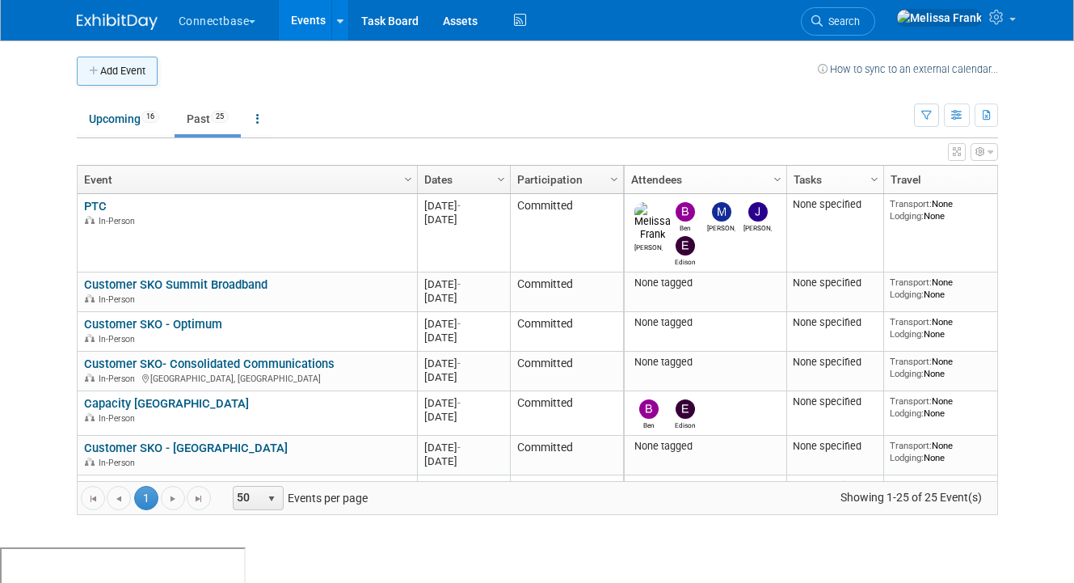
click at [134, 75] on button "Add Event" at bounding box center [117, 71] width 81 height 29
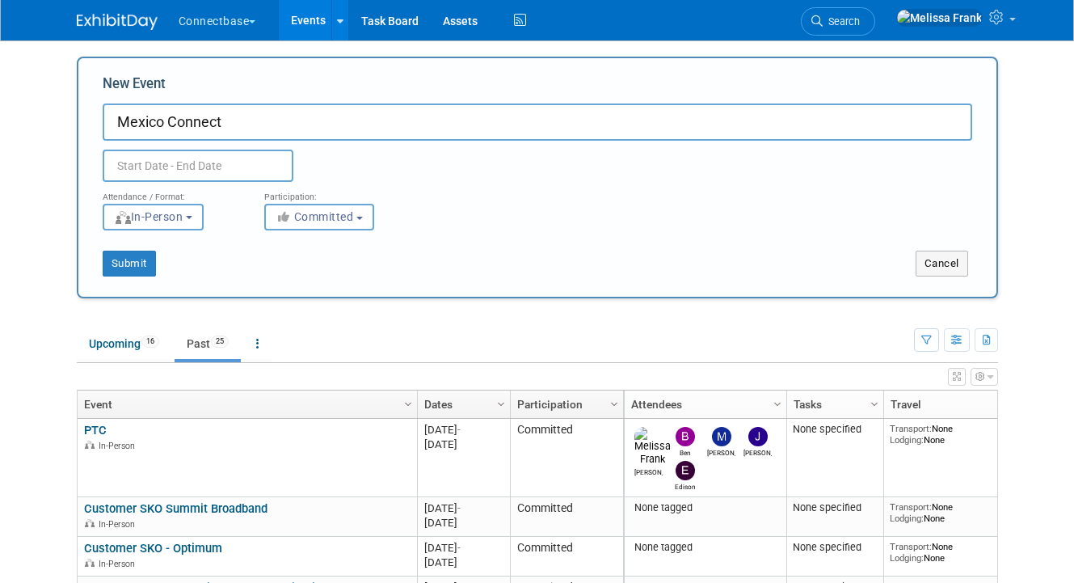
type input "Mexico Connect"
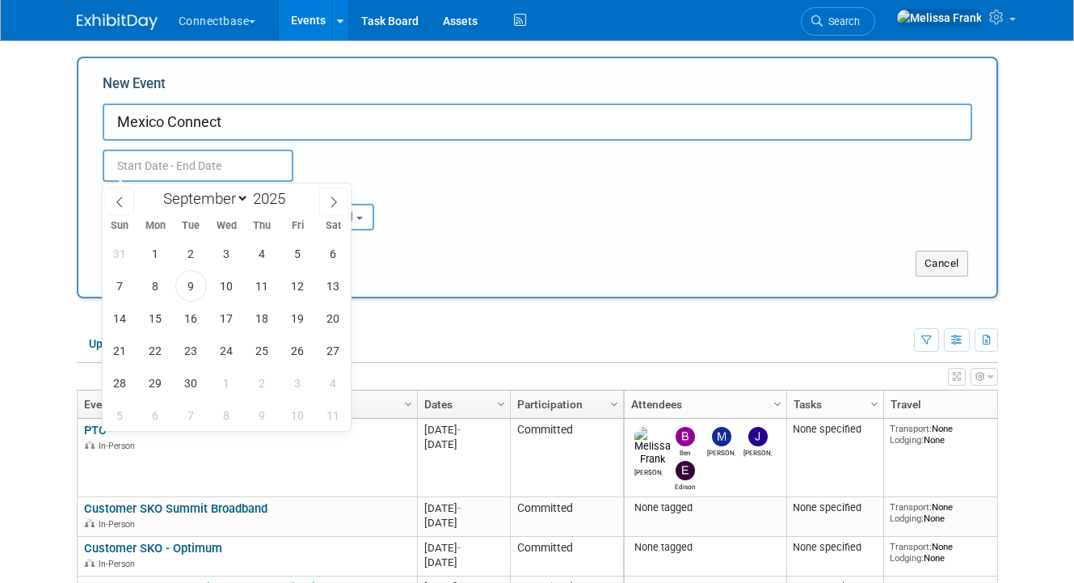
click at [166, 157] on input "text" at bounding box center [198, 165] width 191 height 32
click at [238, 282] on span "10" at bounding box center [227, 286] width 32 height 32
click at [258, 286] on span "11" at bounding box center [262, 286] width 32 height 32
type input "Sep 10, 2025 to Sep 11, 2025"
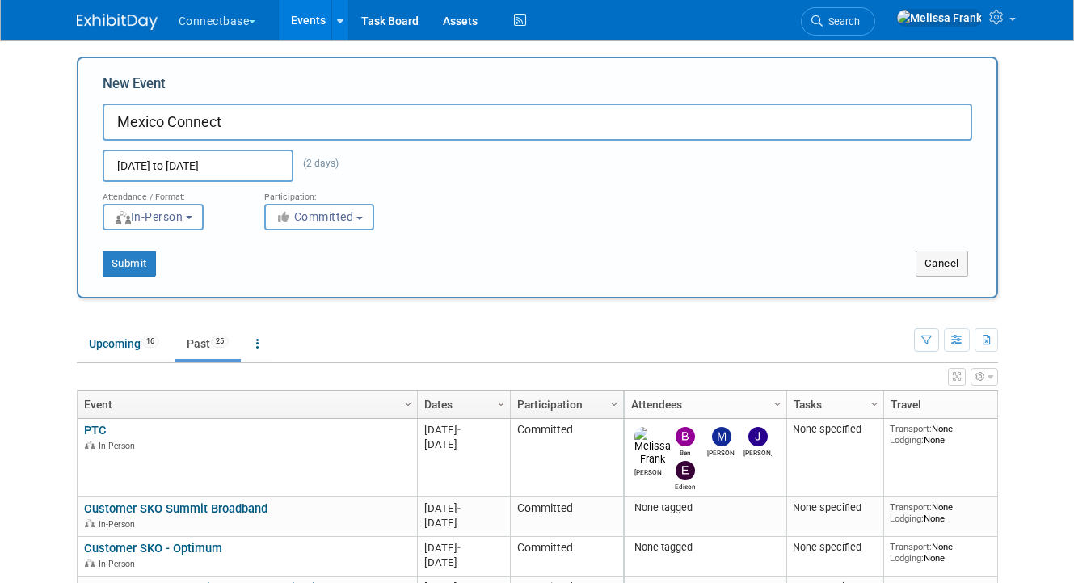
click at [114, 278] on div "New Event Mexico Connect Sep 10, 2025 to Sep 11, 2025 (2 days) Duplicate Event …" at bounding box center [537, 178] width 921 height 242
click at [116, 268] on button "Submit" at bounding box center [129, 263] width 53 height 26
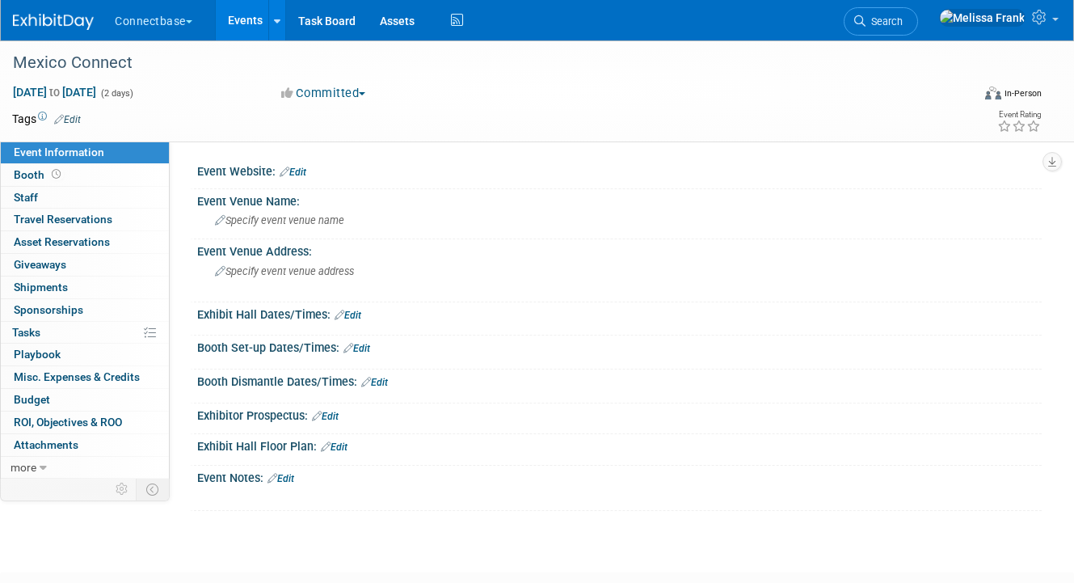
click at [297, 166] on link "Edit" at bounding box center [293, 171] width 27 height 11
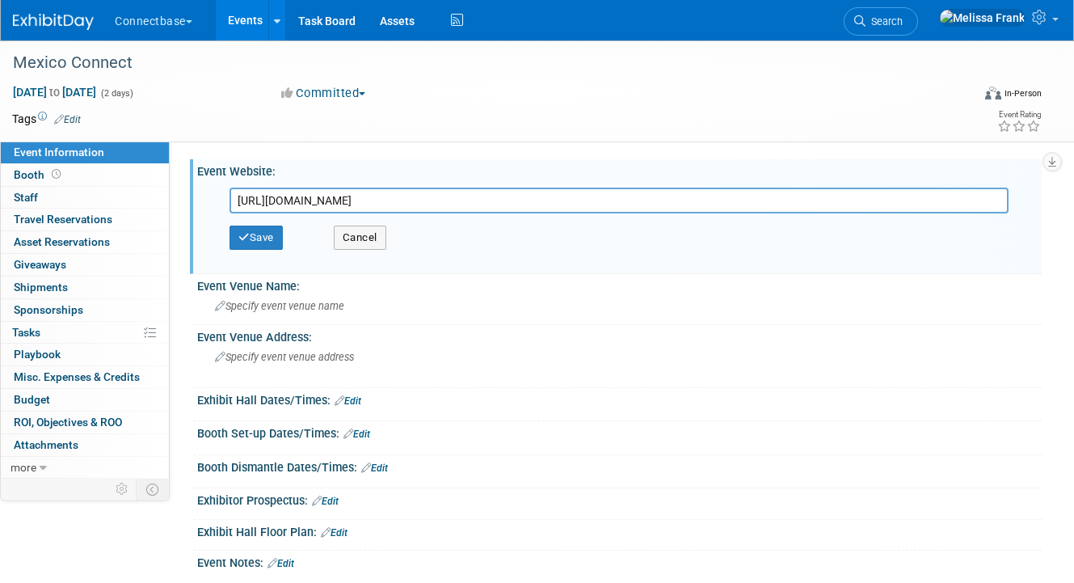
scroll to position [0, 574]
type input "[URL][DOMAIN_NAME]"
click at [248, 240] on icon "button" at bounding box center [243, 237] width 11 height 11
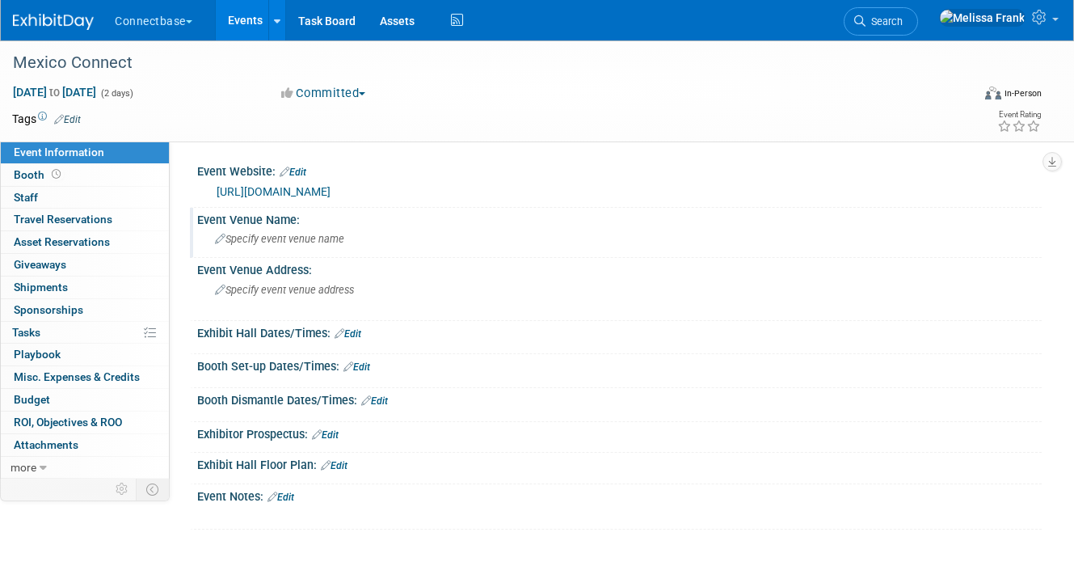
click at [276, 251] on div "Specify event venue name" at bounding box center [619, 238] width 820 height 25
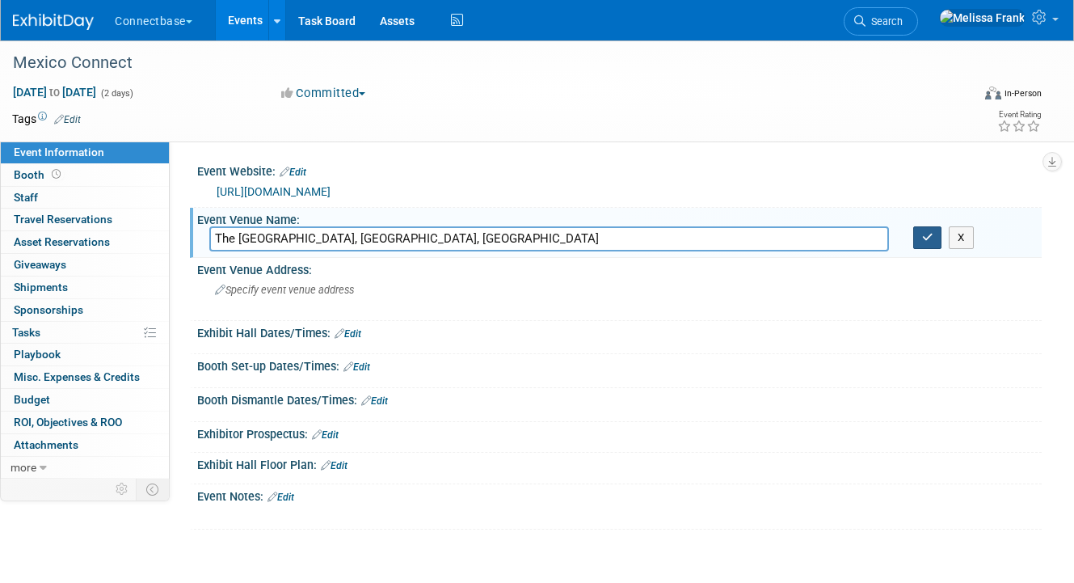
type input "The [GEOGRAPHIC_DATA], [GEOGRAPHIC_DATA], [GEOGRAPHIC_DATA]"
click at [932, 242] on icon "button" at bounding box center [927, 237] width 11 height 11
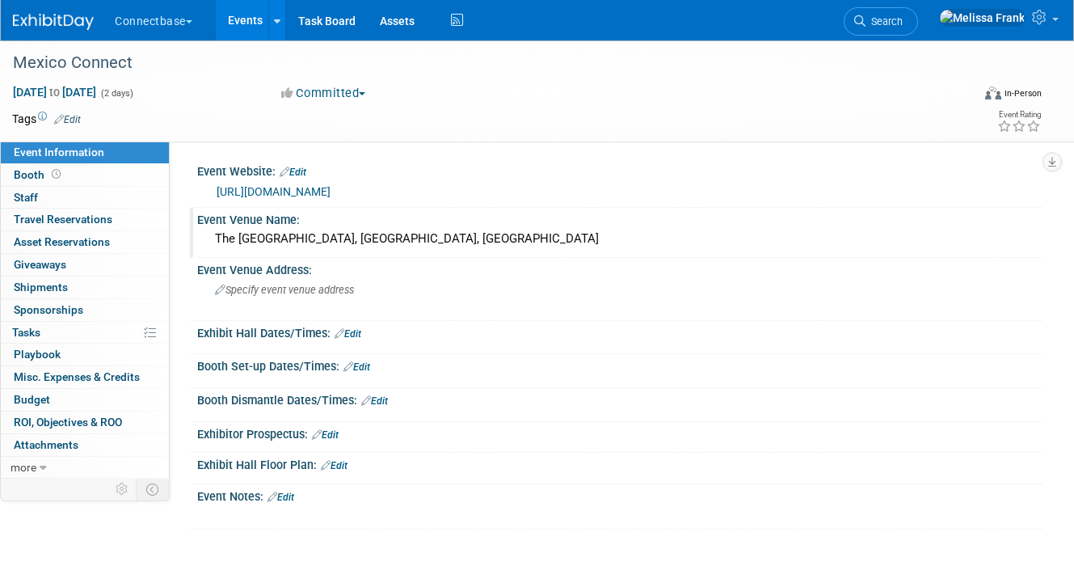
scroll to position [43, 0]
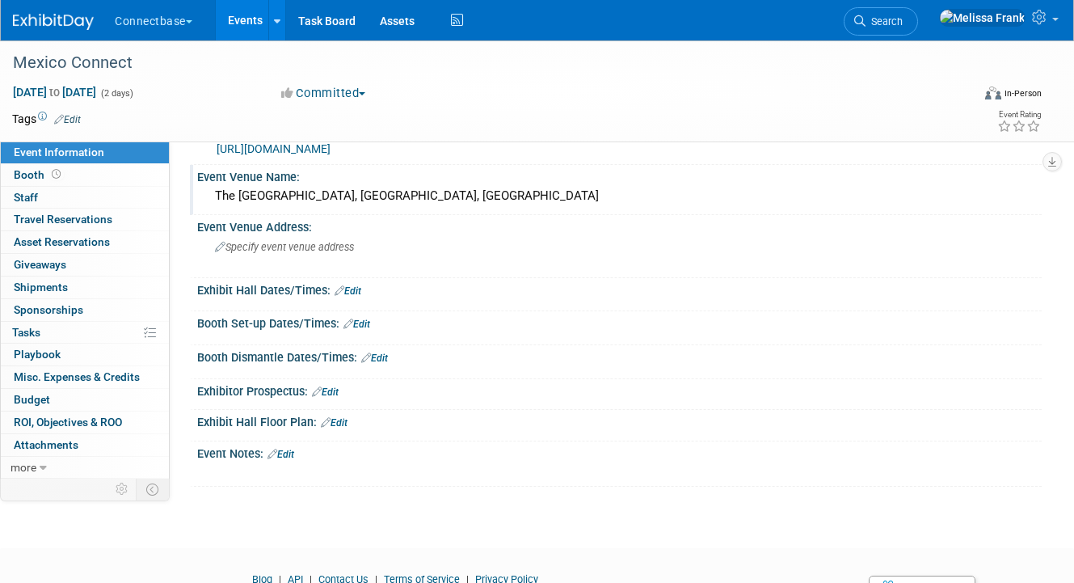
click at [348, 297] on link "Edit" at bounding box center [348, 290] width 27 height 11
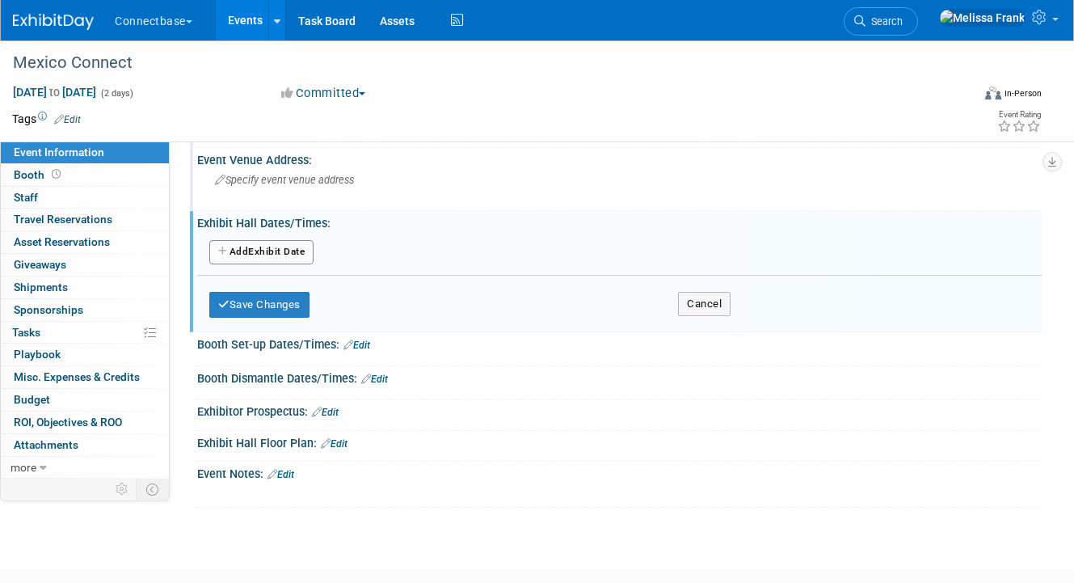
scroll to position [136, 0]
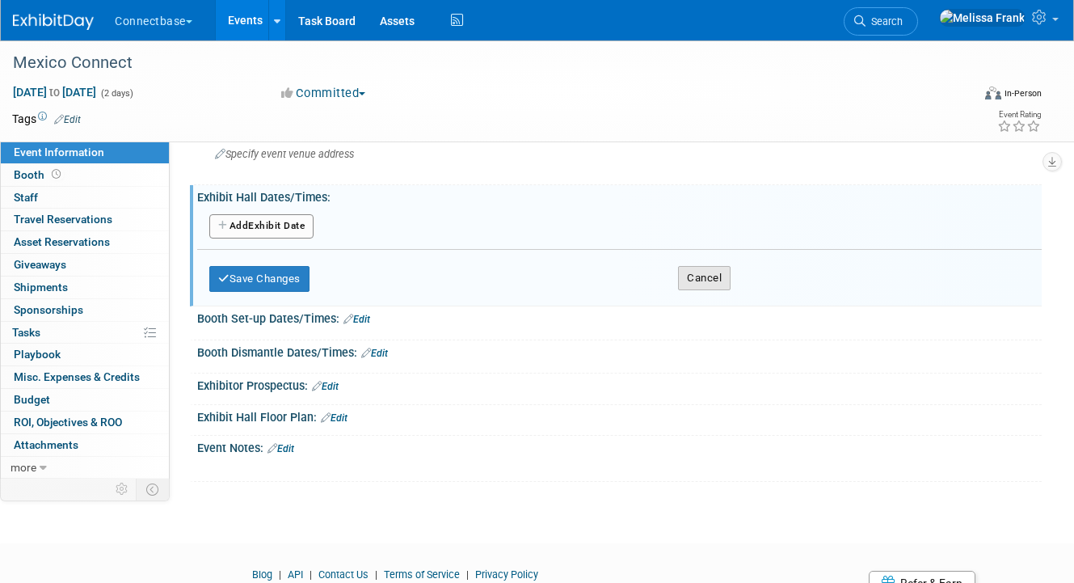
click at [690, 290] on button "Cancel" at bounding box center [704, 278] width 53 height 24
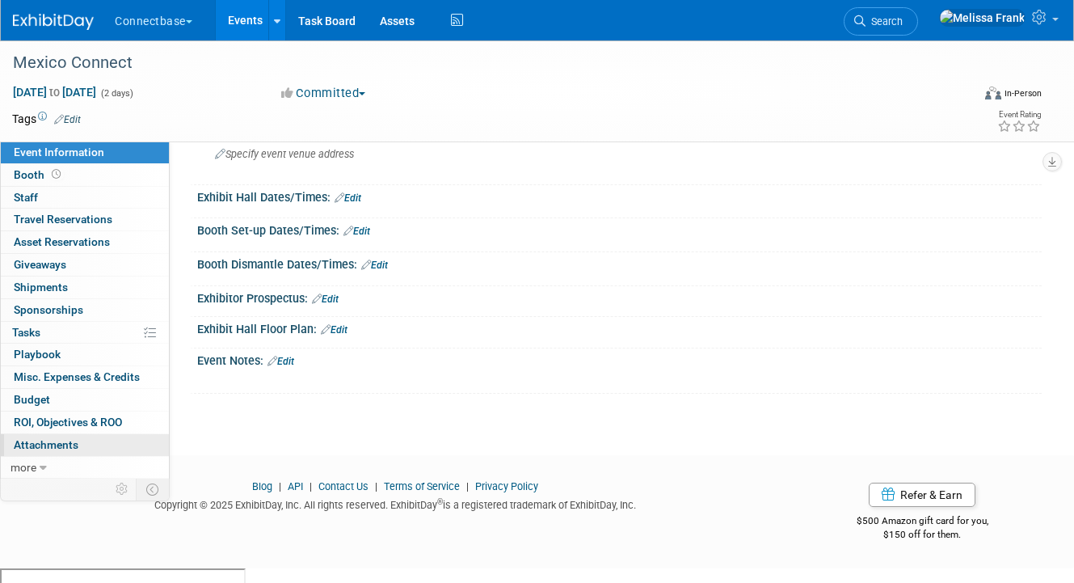
click at [67, 440] on span "Attachments 0" at bounding box center [46, 444] width 65 height 13
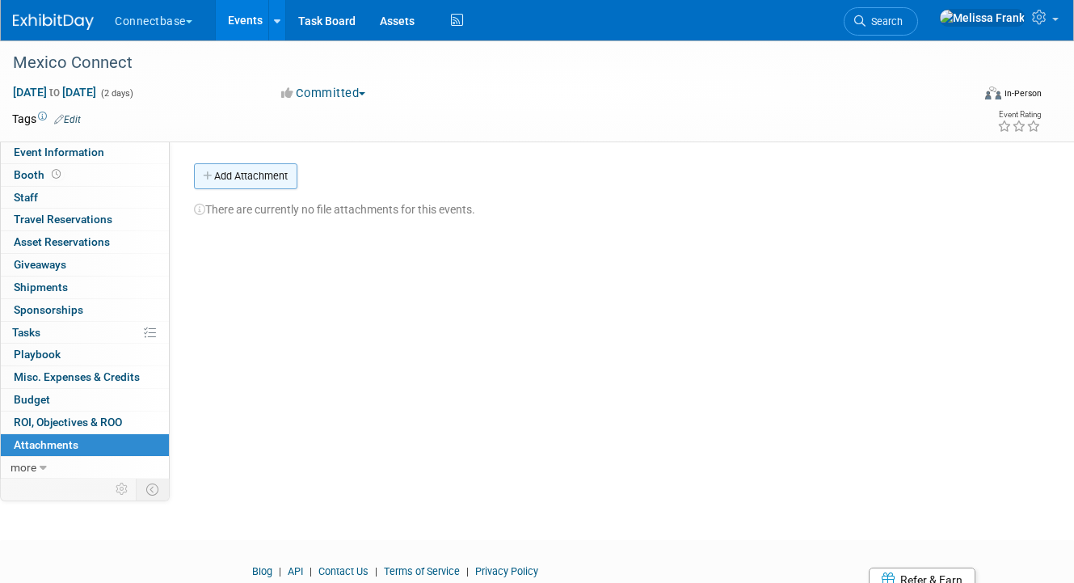
click at [253, 179] on button "Add Attachment" at bounding box center [245, 176] width 103 height 26
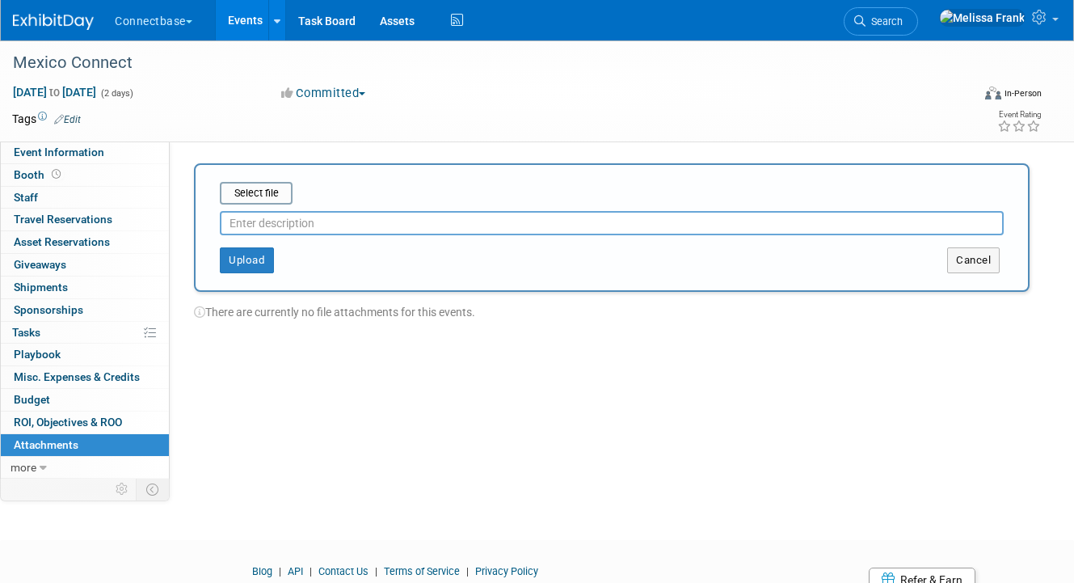
click at [395, 226] on input "text" at bounding box center [612, 223] width 784 height 24
type input "A"
type input "Agenda"
click at [270, 191] on input "file" at bounding box center [195, 192] width 192 height 19
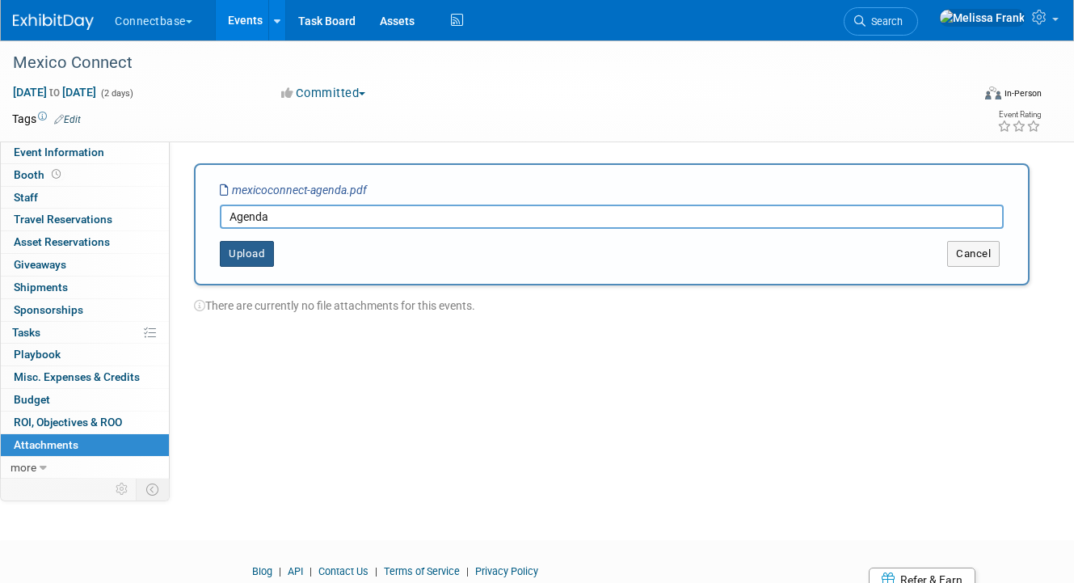
click at [240, 257] on button "Upload" at bounding box center [247, 254] width 54 height 26
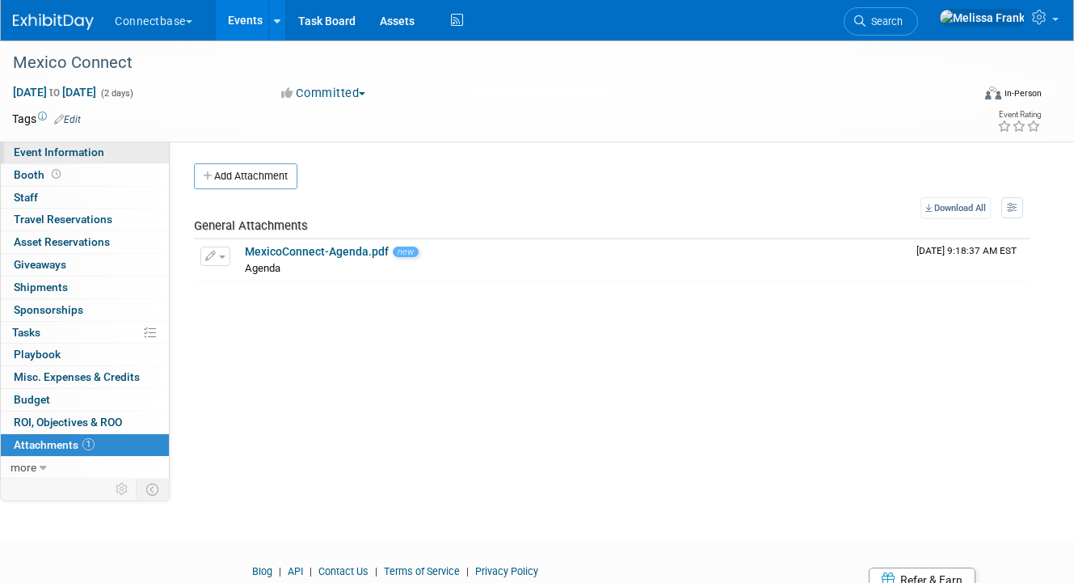
click at [61, 149] on span "Event Information" at bounding box center [59, 151] width 90 height 13
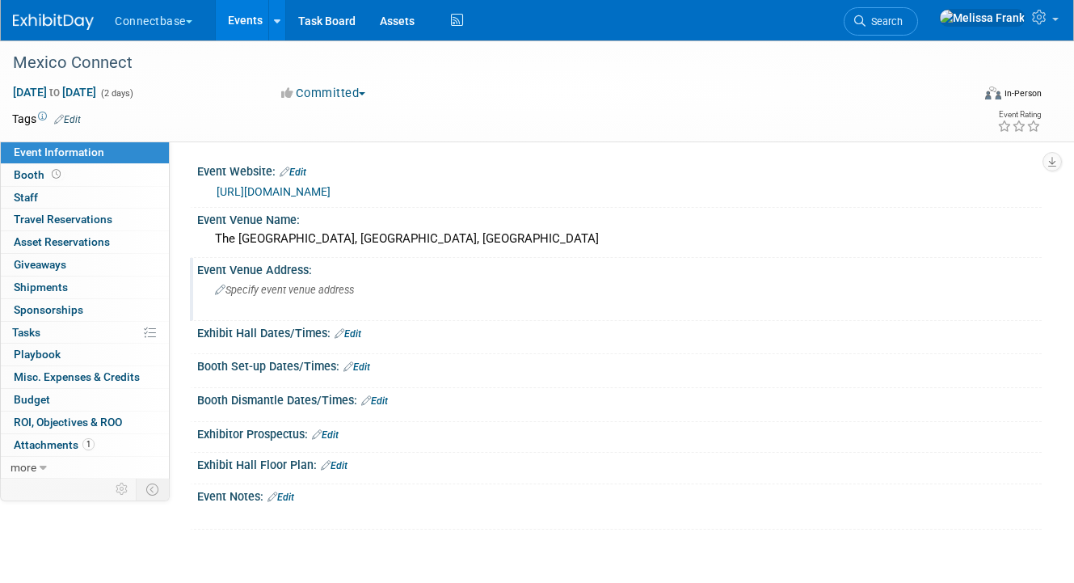
scroll to position [4, 0]
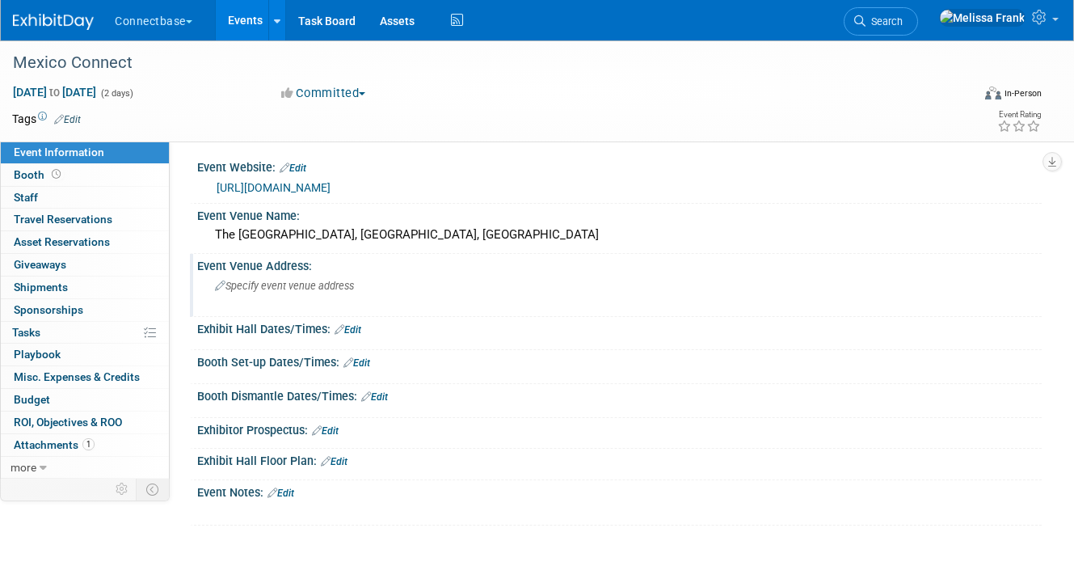
click at [302, 292] on span "Specify event venue address" at bounding box center [284, 286] width 139 height 12
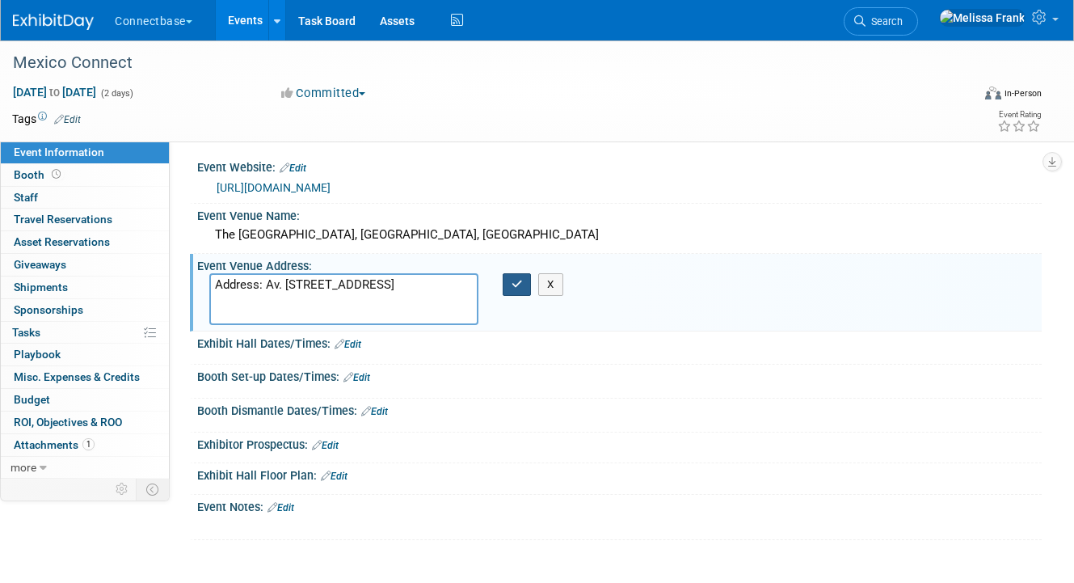
type textarea "Address: Av. [STREET_ADDRESS]"
click at [512, 289] on icon "button" at bounding box center [516, 284] width 11 height 11
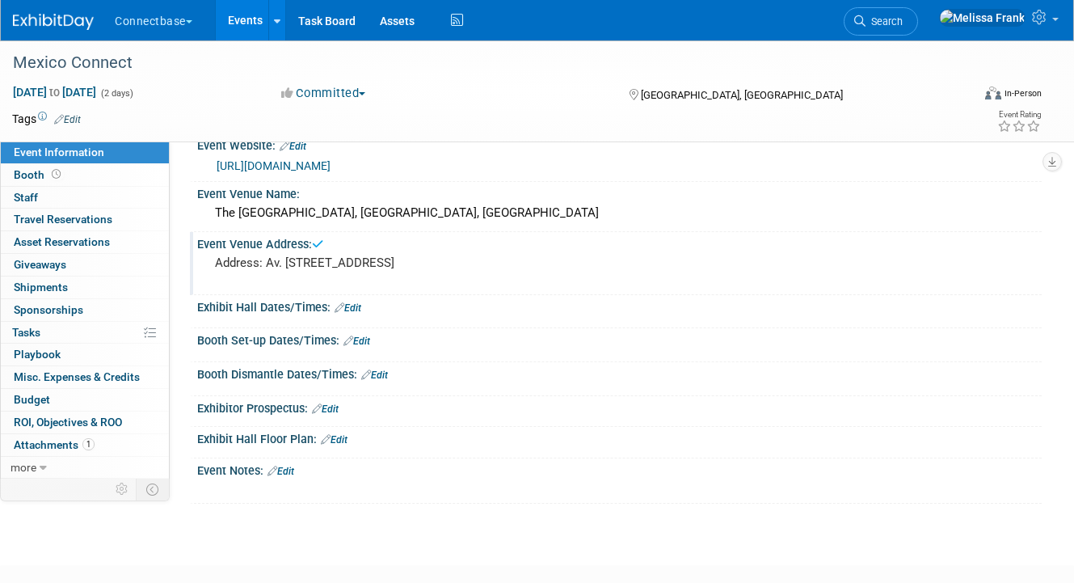
scroll to position [27, 0]
click at [49, 162] on link "Event Information" at bounding box center [85, 152] width 168 height 22
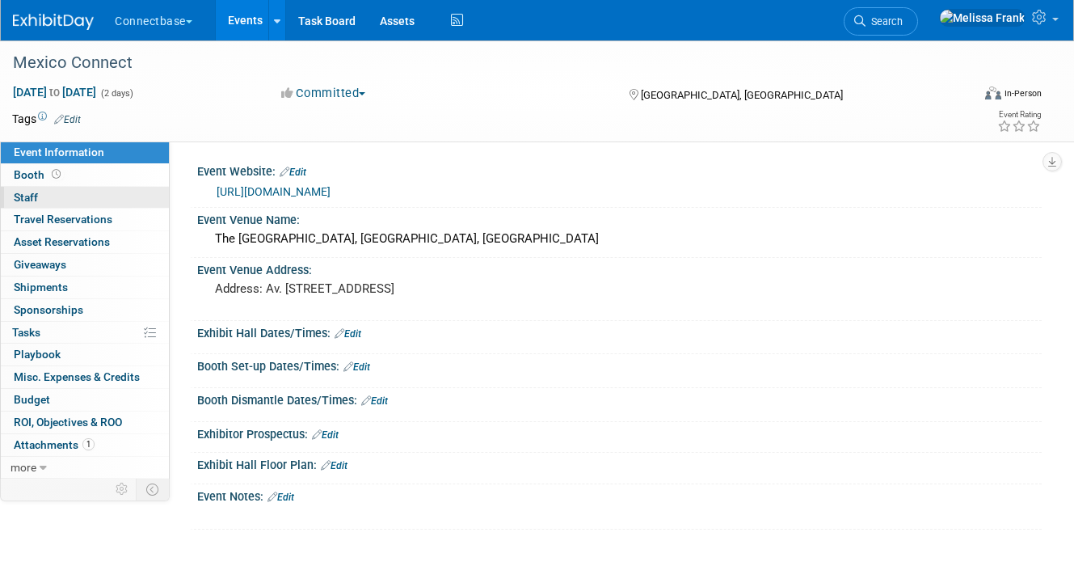
click at [44, 187] on link "0 Staff 0" at bounding box center [85, 198] width 168 height 22
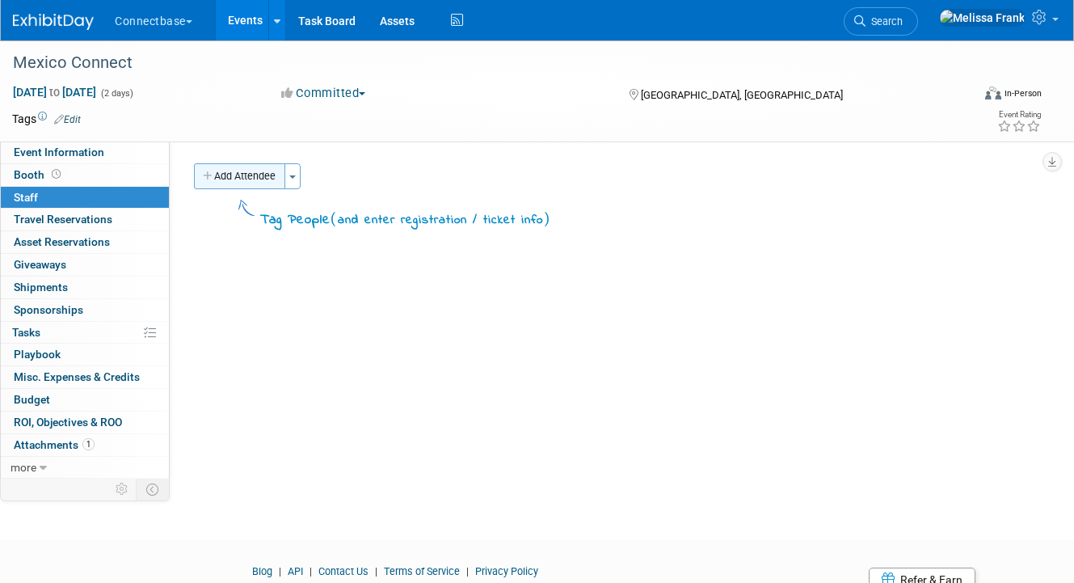
click at [259, 178] on button "Add Attendee" at bounding box center [239, 176] width 91 height 26
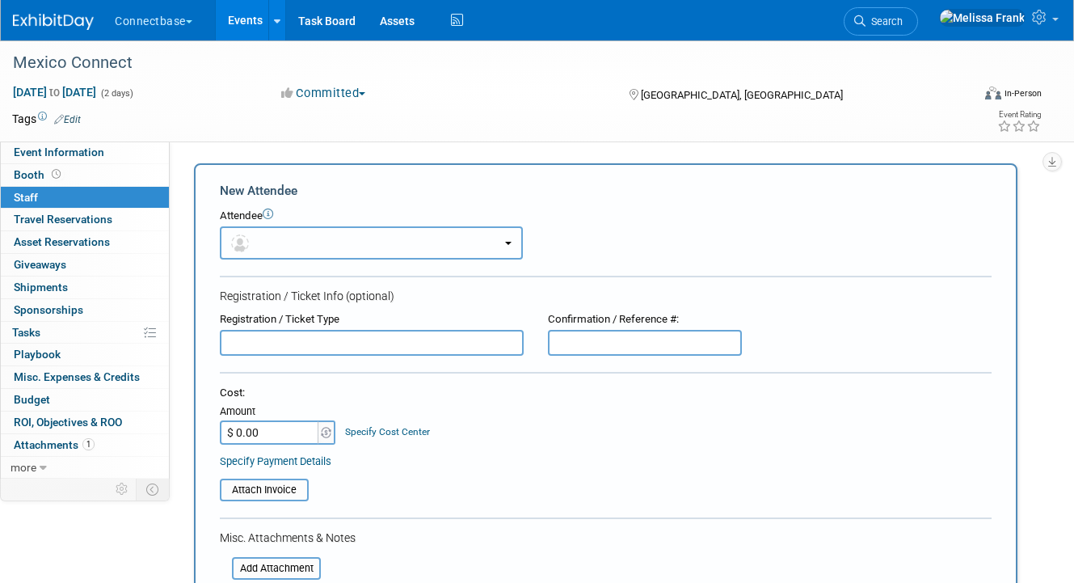
click at [299, 243] on button "button" at bounding box center [371, 242] width 303 height 33
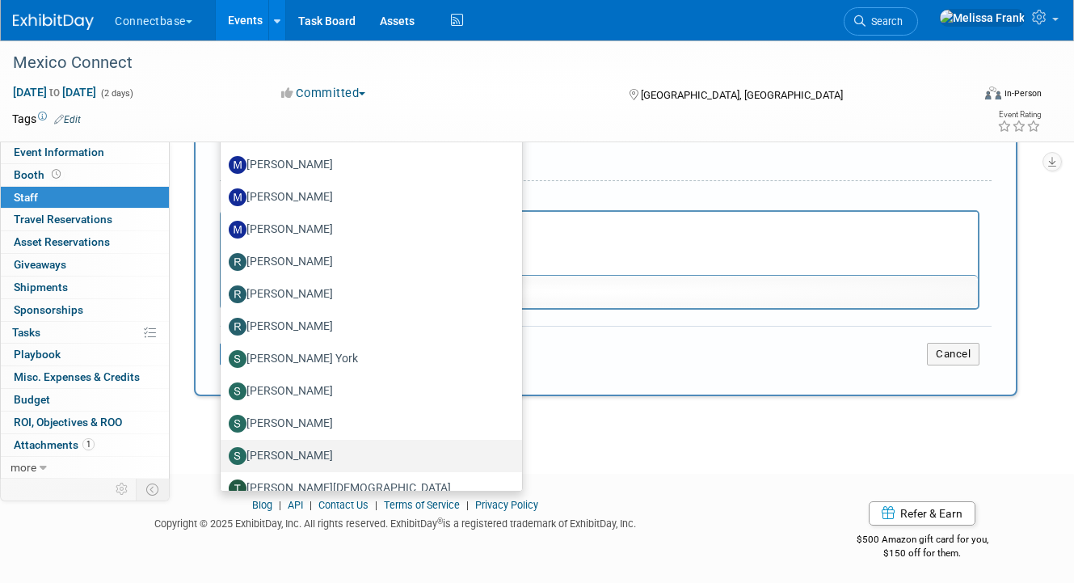
scroll to position [571, 0]
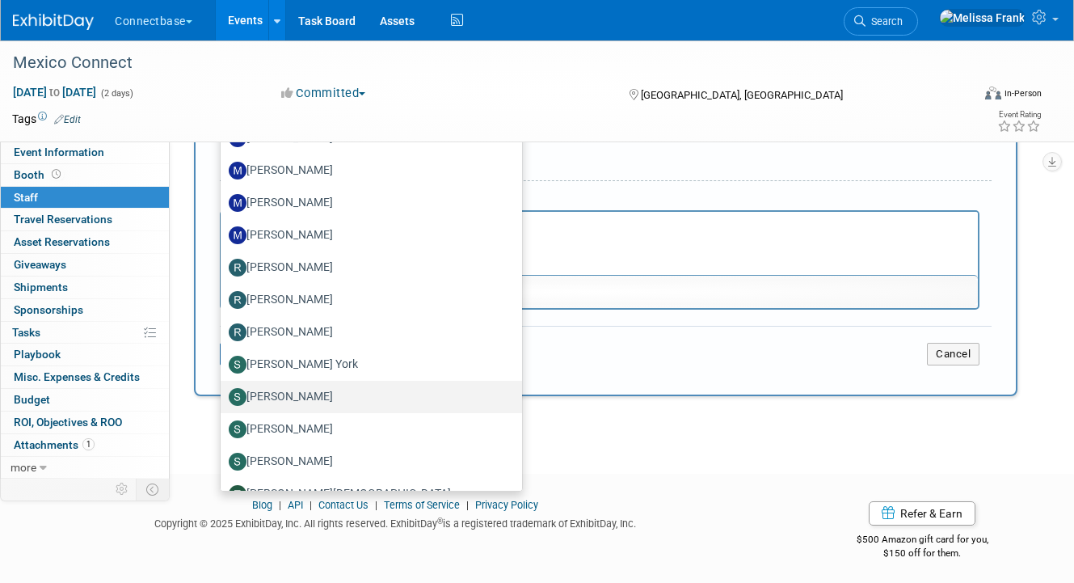
click at [289, 393] on label "[PERSON_NAME]" at bounding box center [367, 397] width 277 height 26
click at [223, 393] on input "[PERSON_NAME]" at bounding box center [218, 394] width 11 height 11
select select "f846c61d-8cbc-497f-8ac8-c2834ae1b4b9"
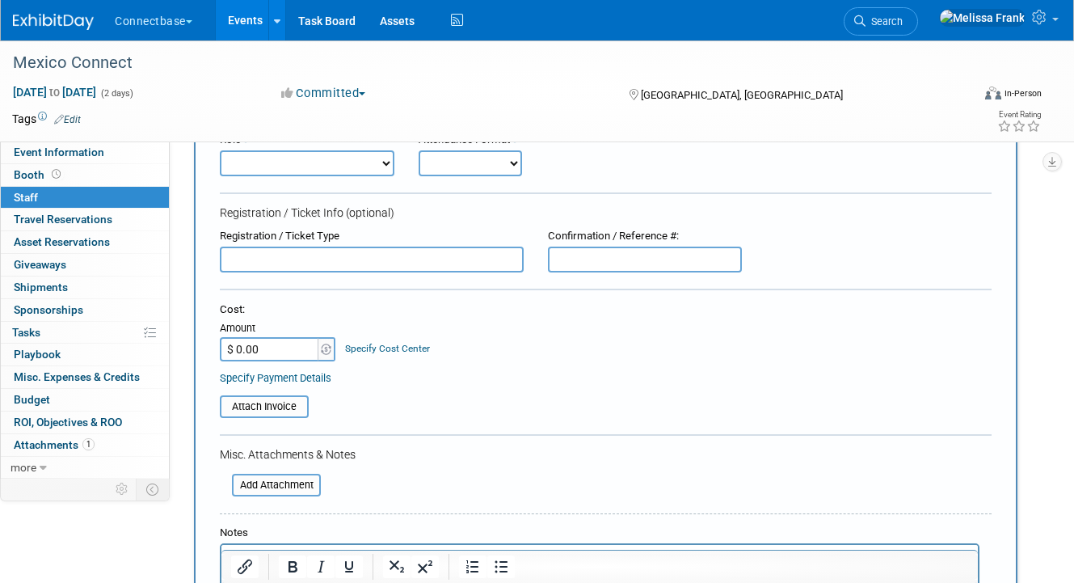
scroll to position [122, 0]
